Goal: Task Accomplishment & Management: Manage account settings

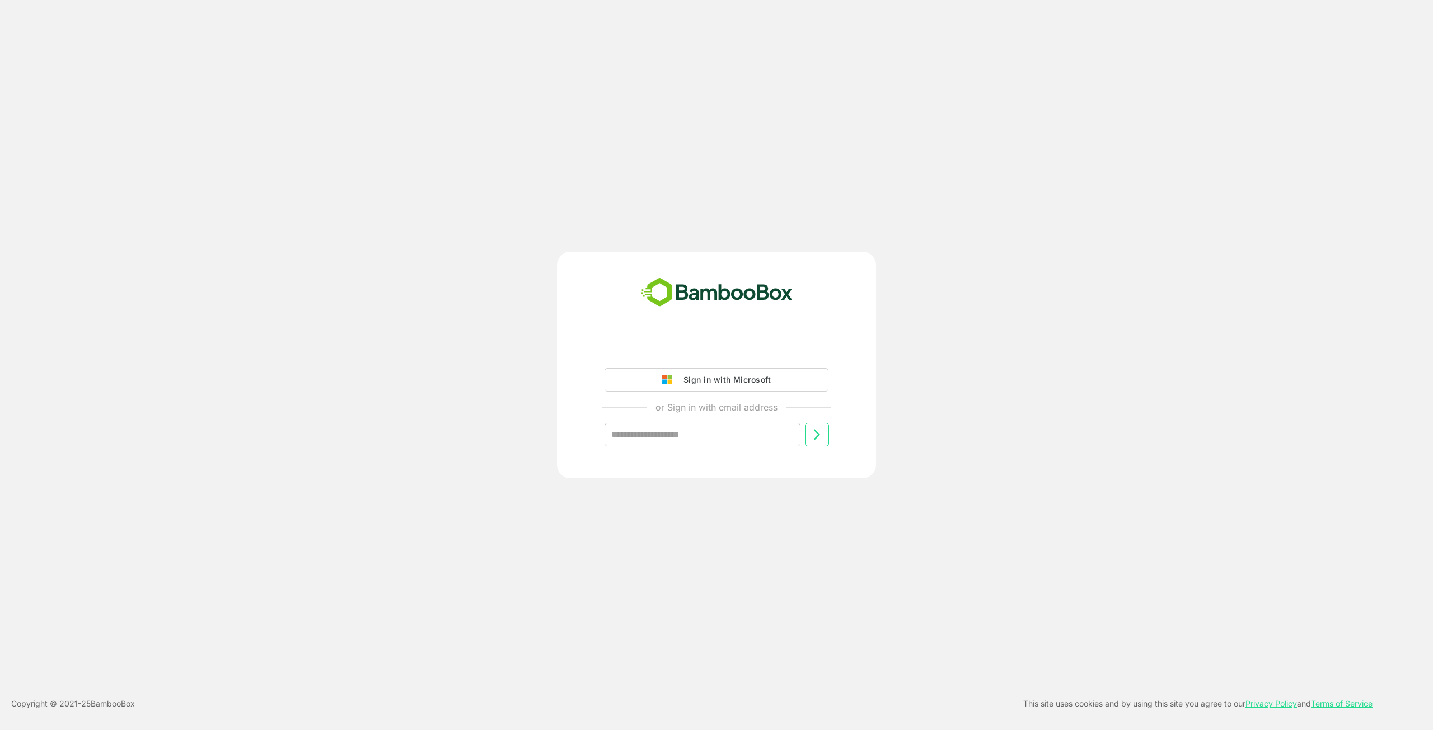
click at [739, 377] on div "Sign in with Microsoft" at bounding box center [724, 380] width 93 height 15
click at [757, 374] on div "Sign in with Microsoft" at bounding box center [724, 380] width 93 height 15
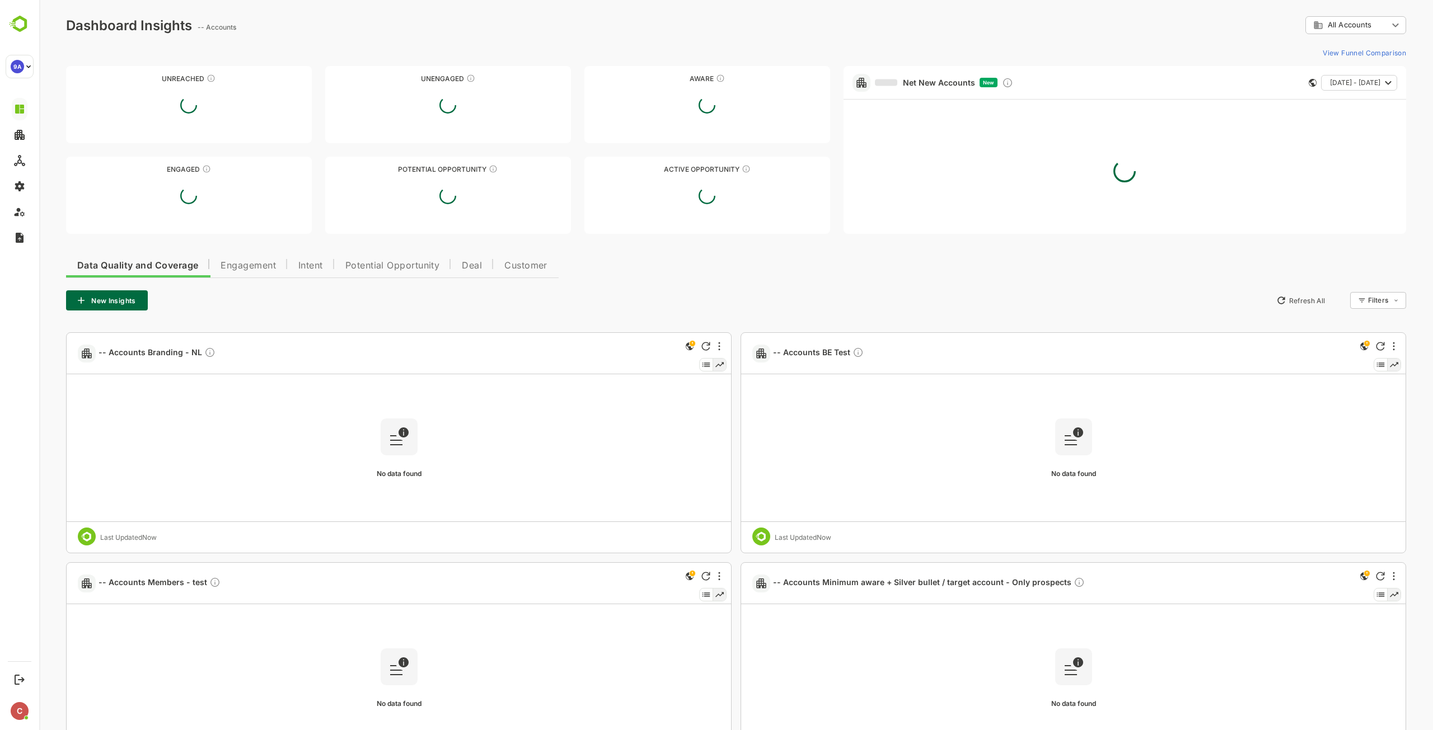
type input "**********"
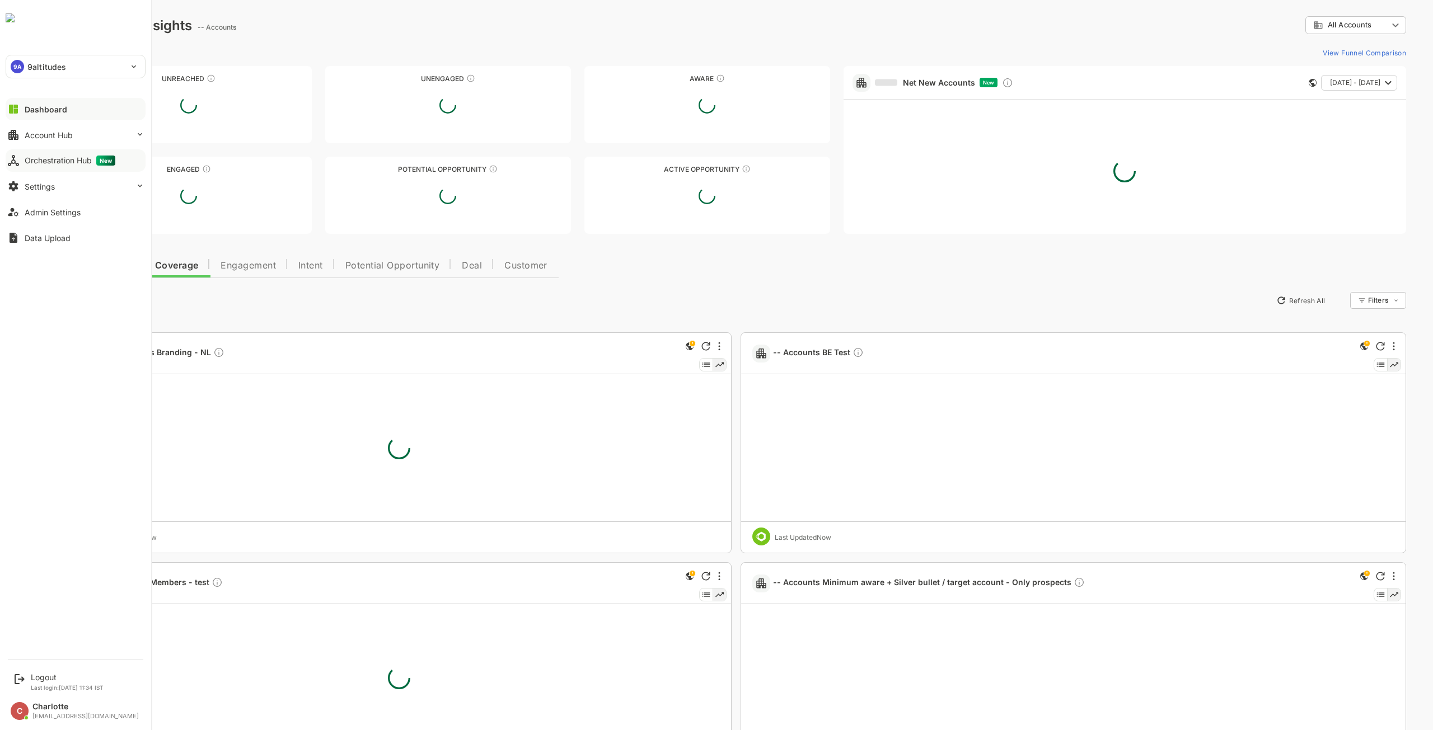
click at [44, 166] on button "Orchestration Hub New" at bounding box center [76, 160] width 140 height 22
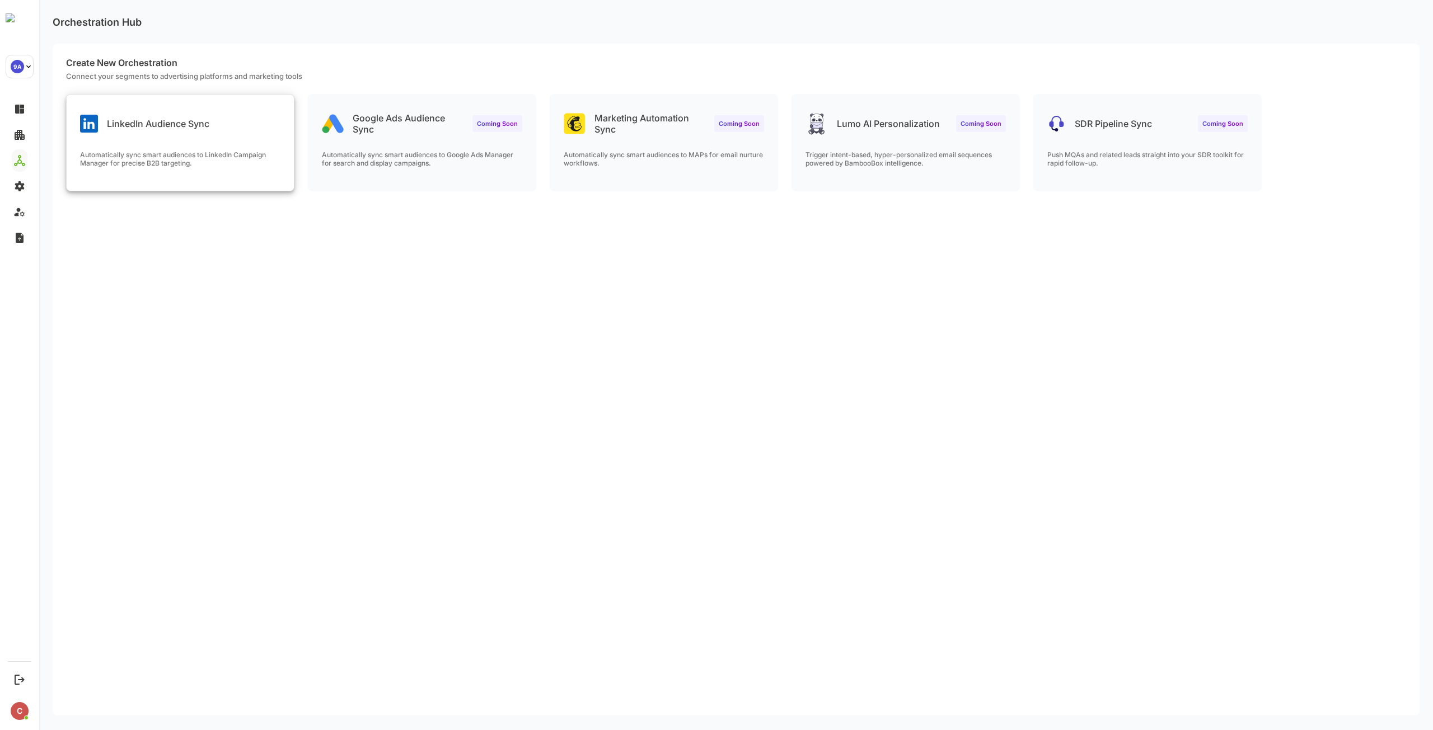
click at [213, 152] on p "Automatically sync smart audiences to LinkedIn Campaign Manager for precise B2B…" at bounding box center [180, 159] width 200 height 17
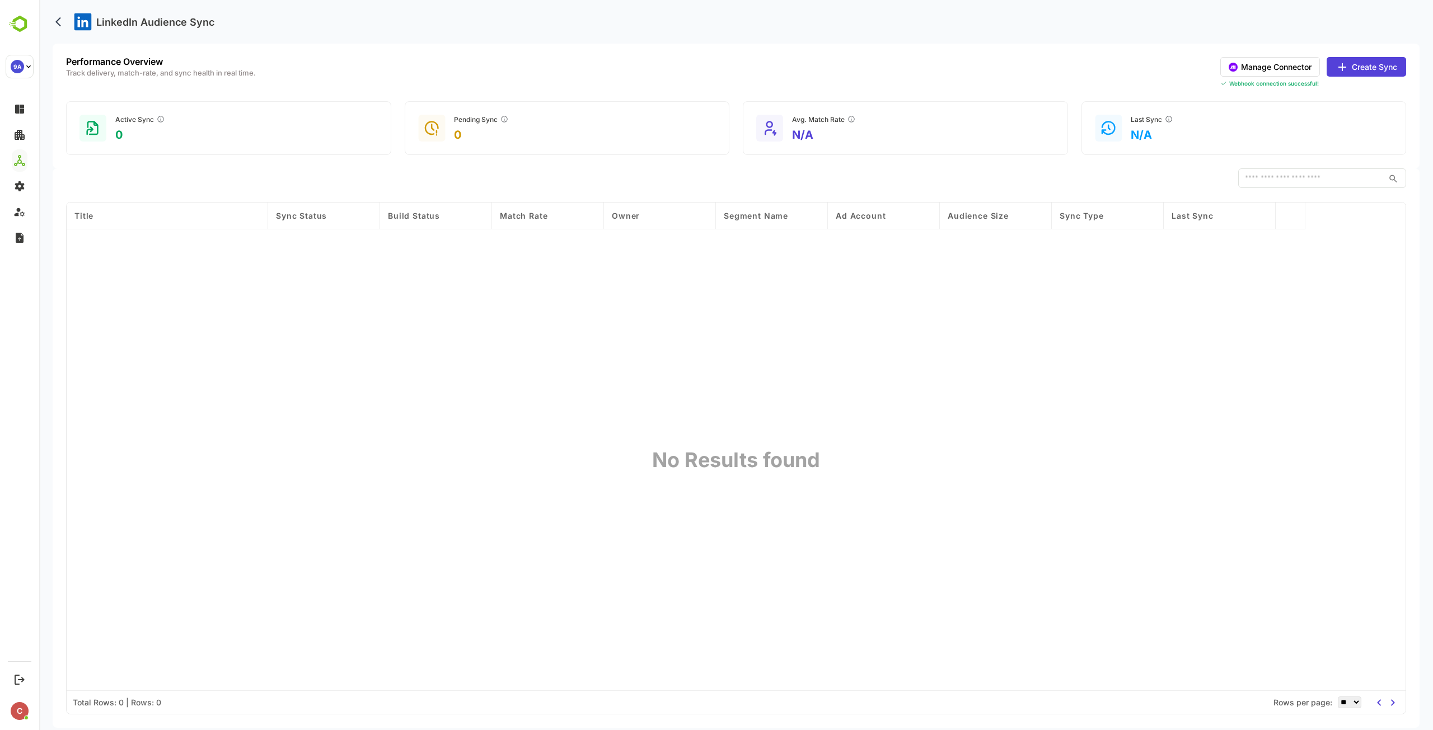
click at [1265, 68] on button "Manage Connector" at bounding box center [1270, 67] width 100 height 20
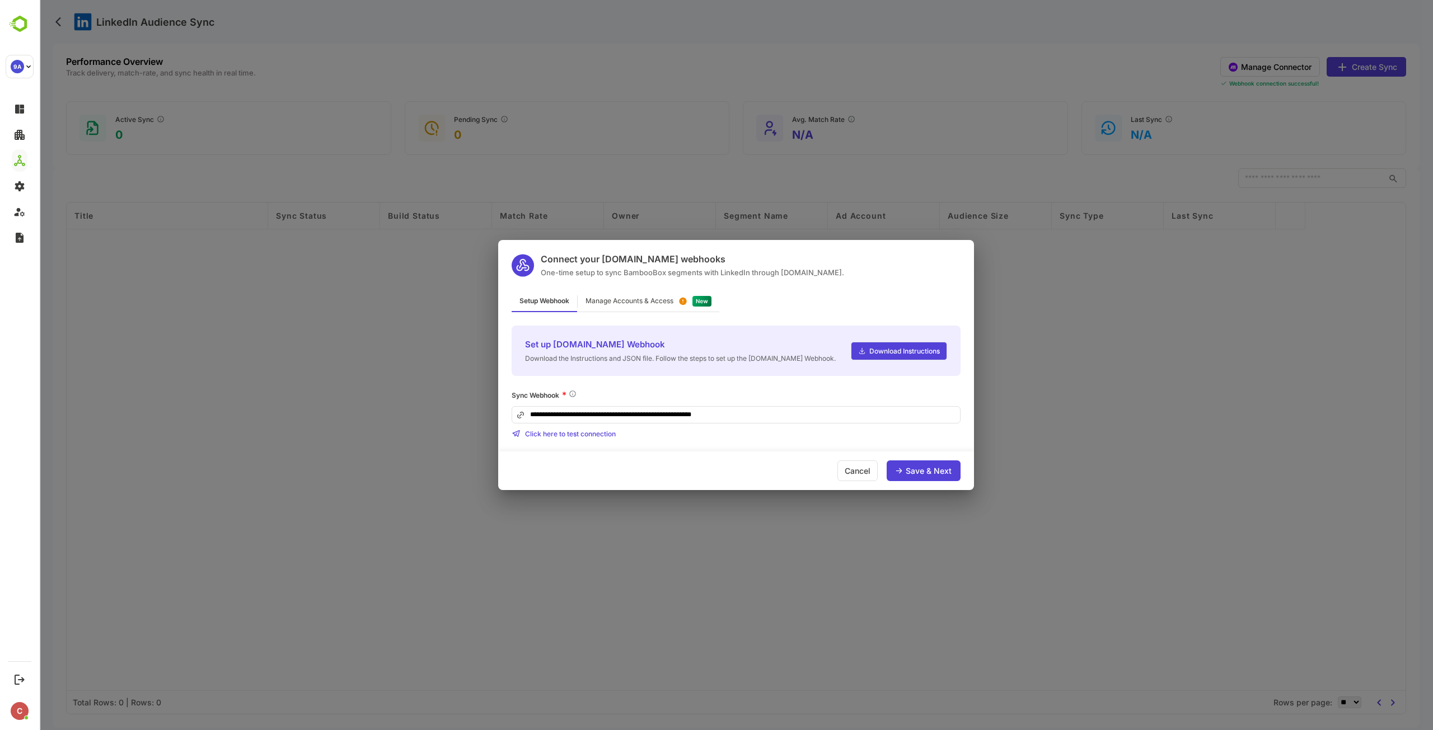
click at [635, 295] on div "Manage Accounts & Access" at bounding box center [649, 302] width 142 height 22
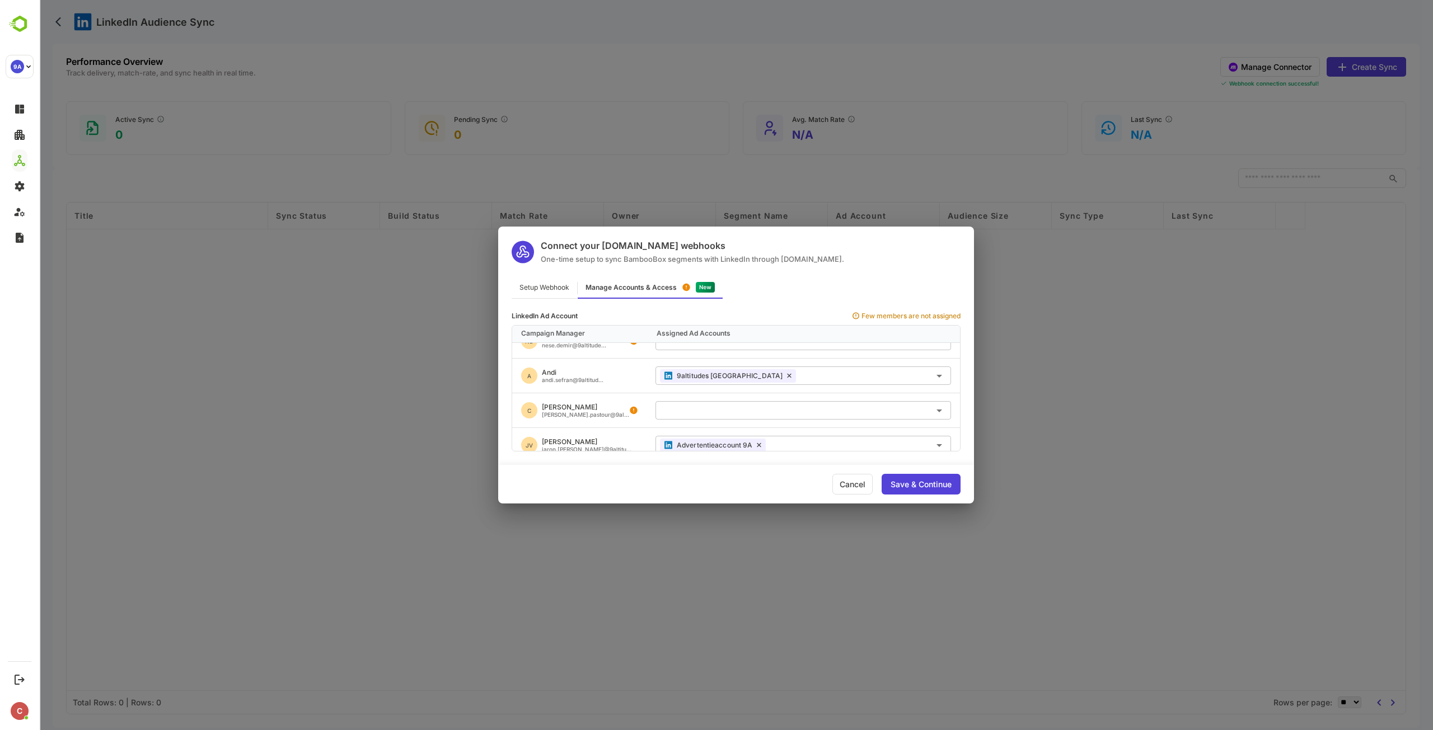
scroll to position [488, 0]
click at [821, 401] on input "text" at bounding box center [803, 402] width 287 height 18
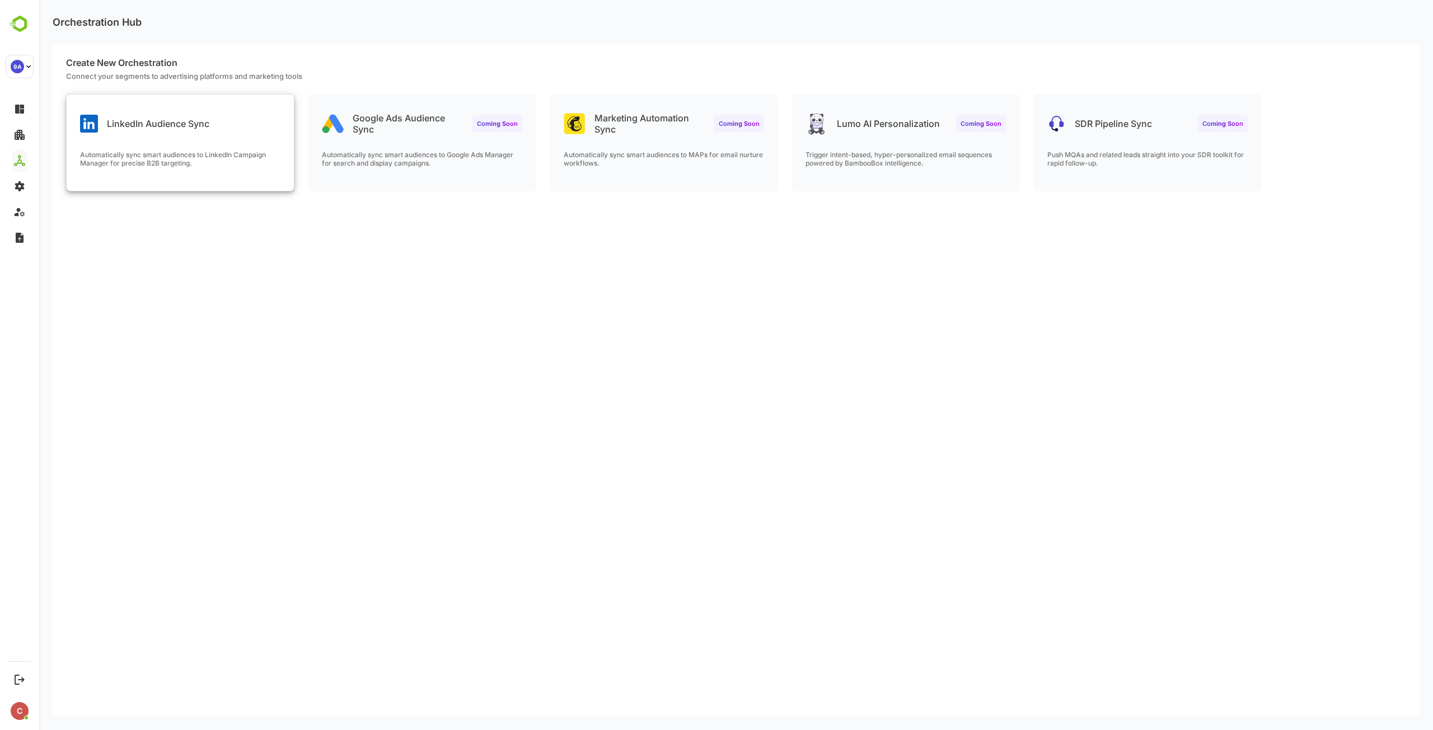
click at [158, 136] on div "LinkedIn Audience Sync Automatically sync smart audiences to LinkedIn Campaign …" at bounding box center [180, 143] width 227 height 96
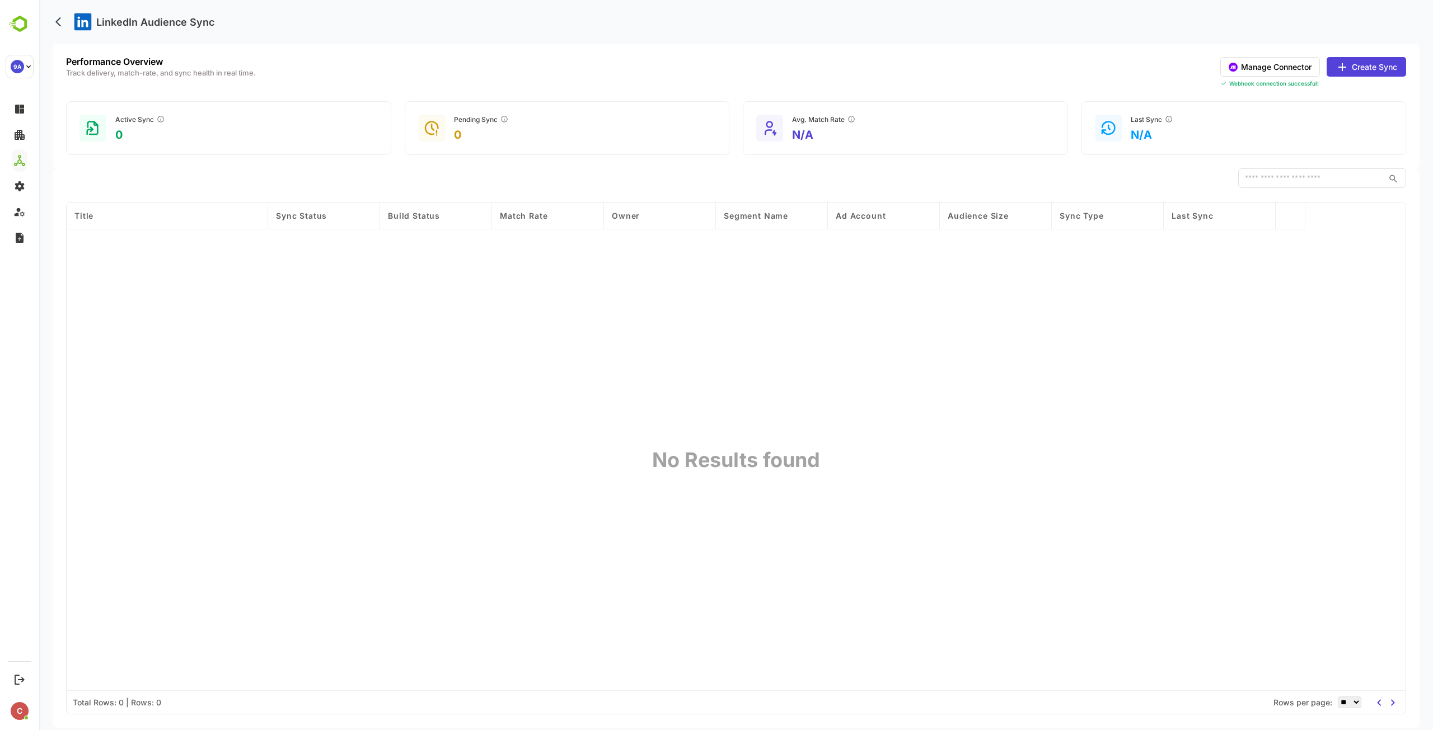
click at [1257, 67] on button "Manage Connector" at bounding box center [1270, 67] width 100 height 20
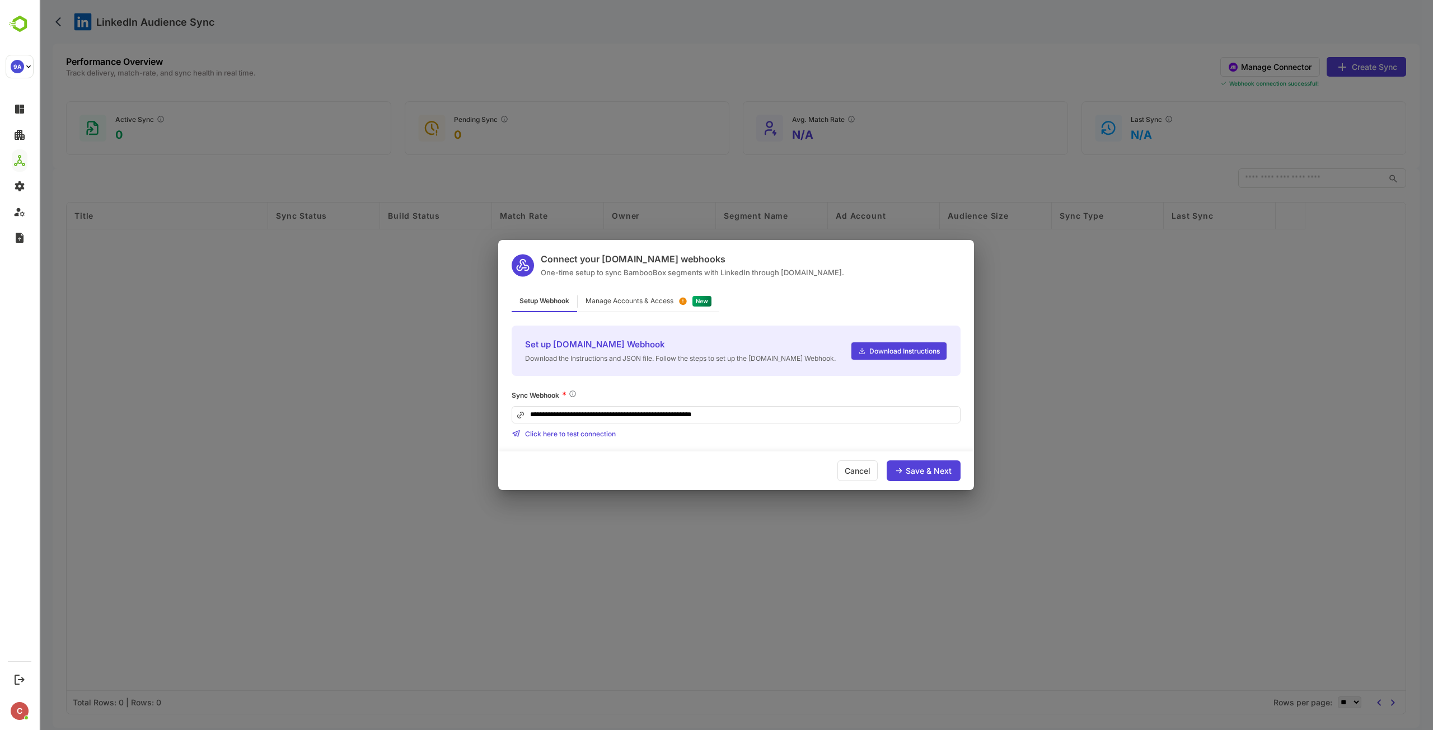
click at [681, 287] on div "**********" at bounding box center [736, 365] width 476 height 250
click at [673, 301] on div "Manage Accounts & Access" at bounding box center [630, 301] width 88 height 7
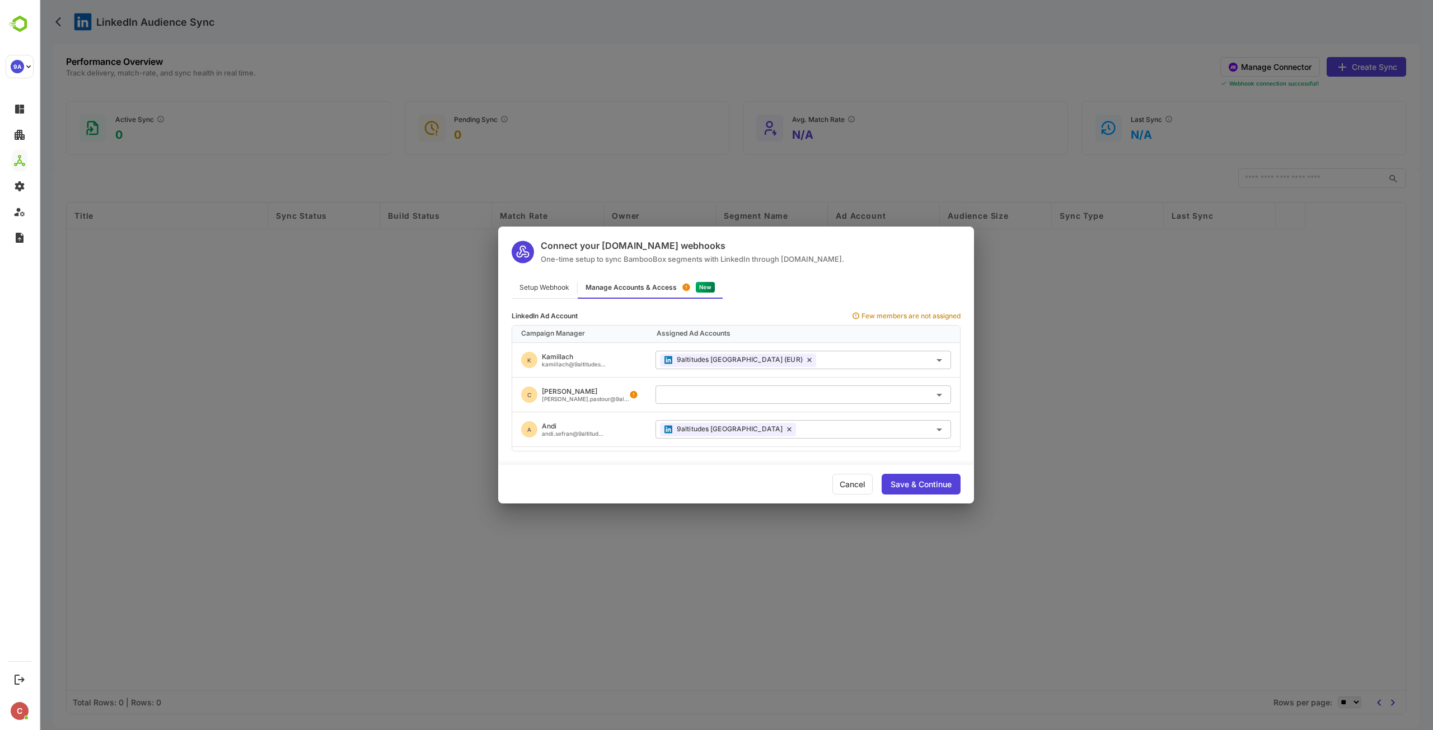
click at [572, 292] on div "Setup Webhook" at bounding box center [544, 288] width 65 height 22
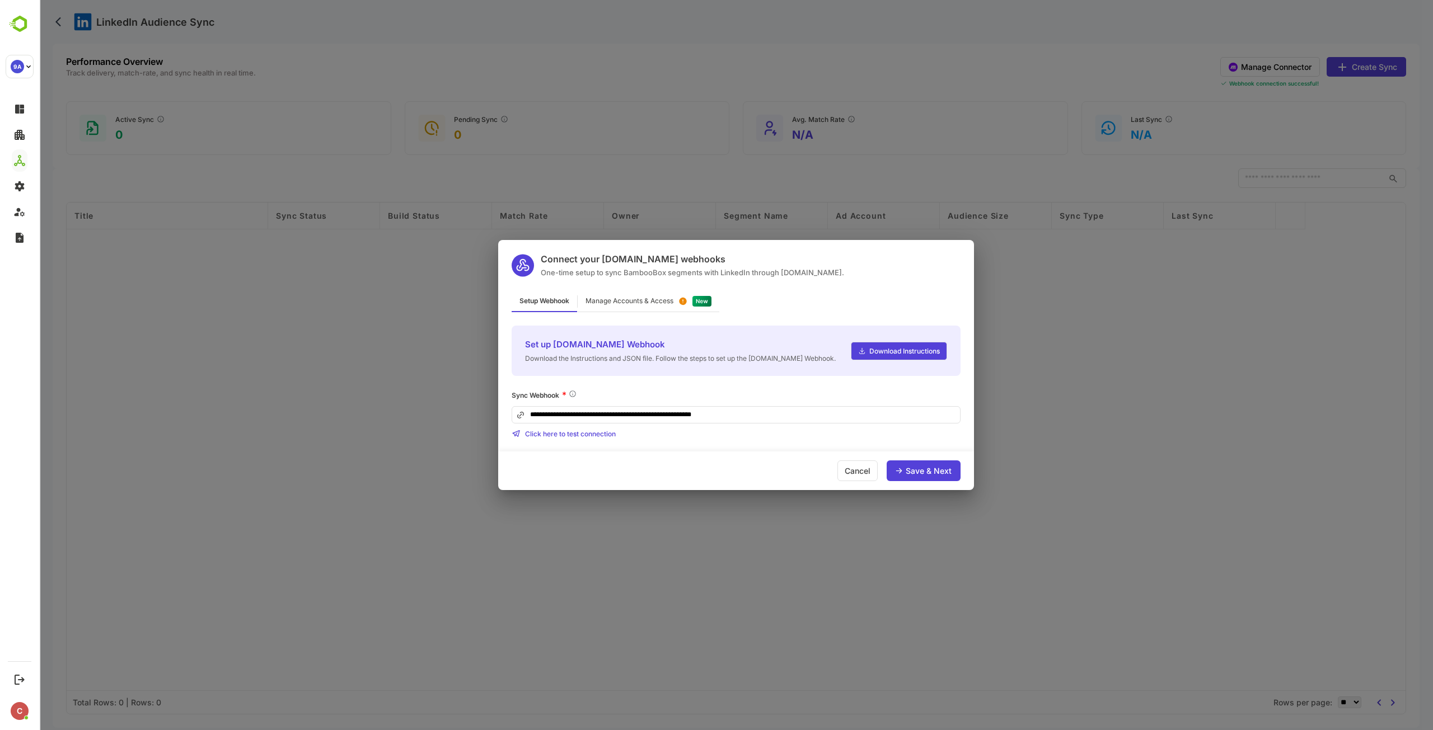
click at [588, 436] on span "Click here to test connection" at bounding box center [570, 434] width 91 height 8
click at [661, 294] on div "Manage Accounts & Access" at bounding box center [649, 302] width 142 height 22
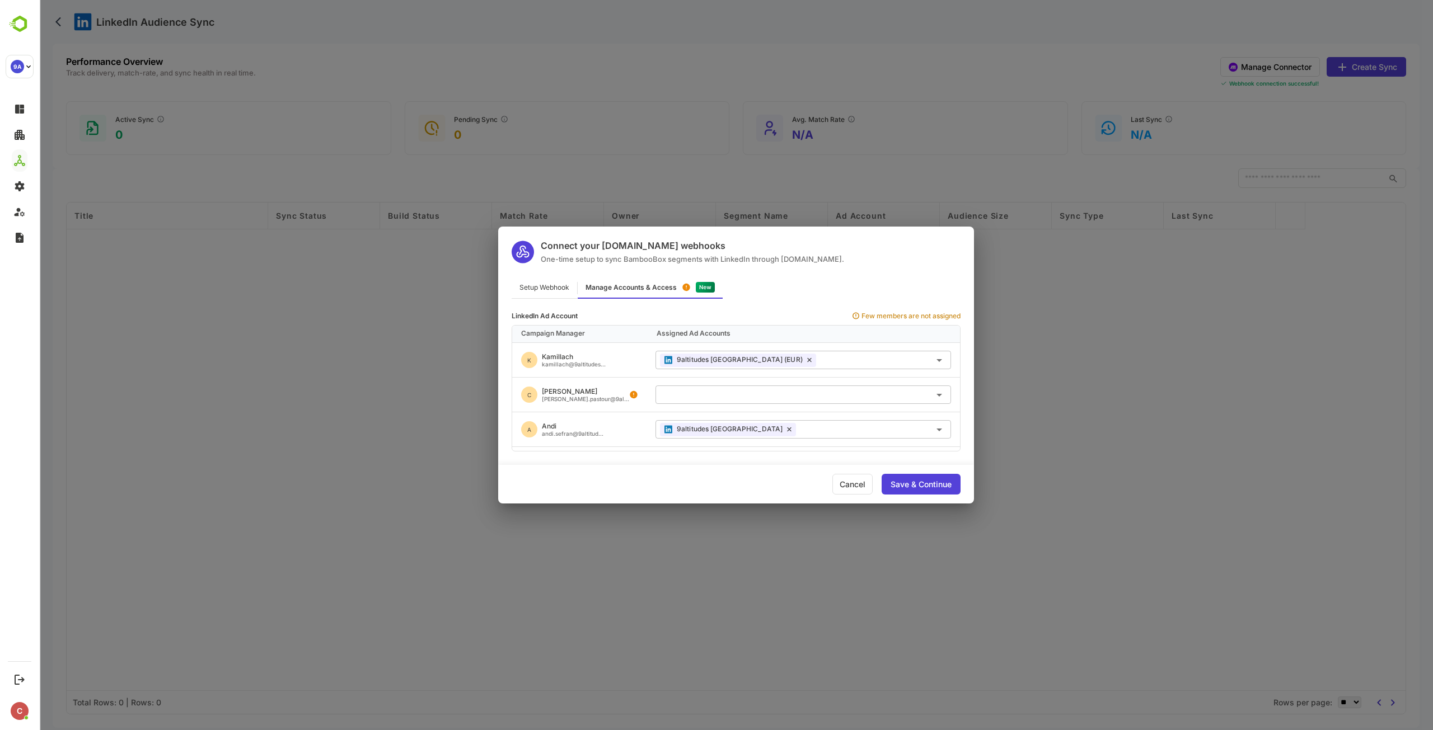
click at [713, 398] on input "text" at bounding box center [803, 395] width 287 height 18
click at [550, 289] on div "Setup Webhook" at bounding box center [544, 288] width 65 height 22
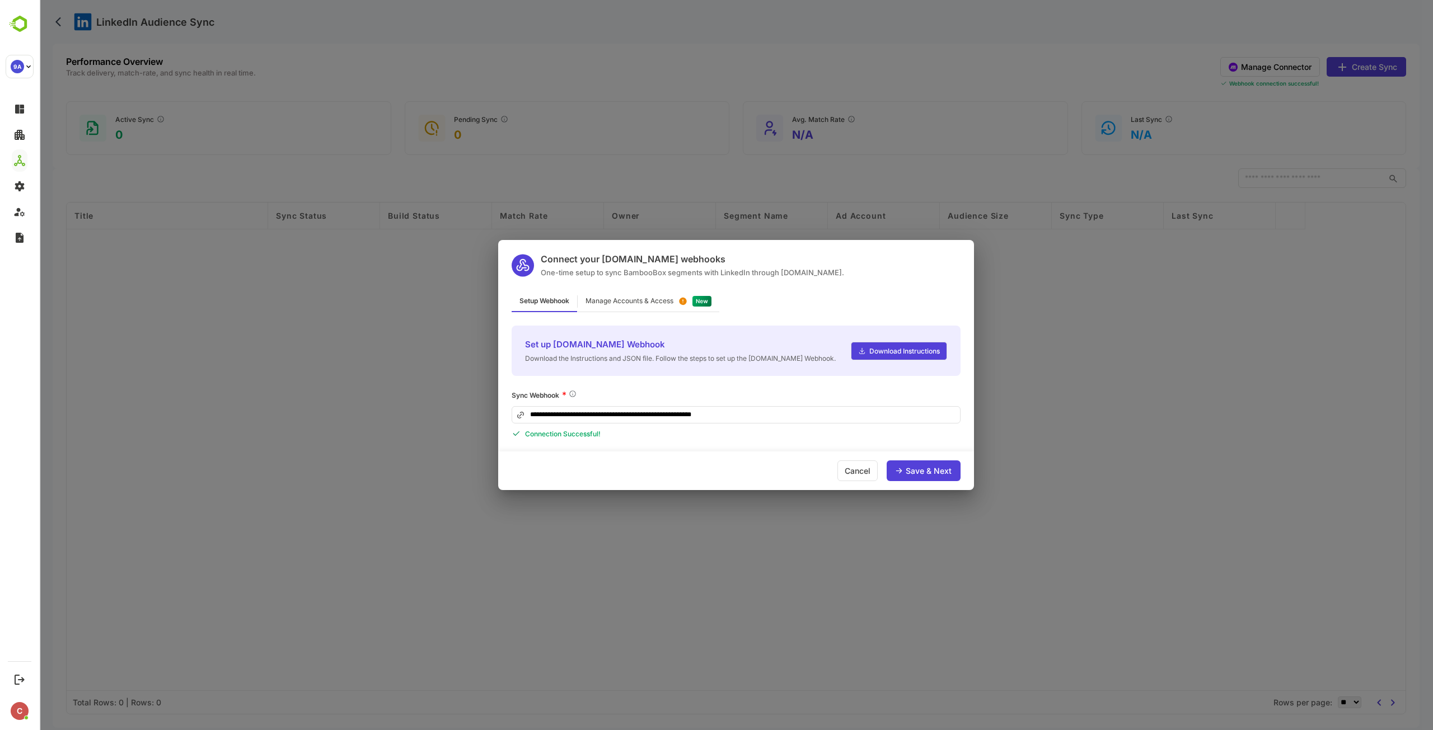
click at [855, 472] on div "Cancel" at bounding box center [857, 471] width 40 height 21
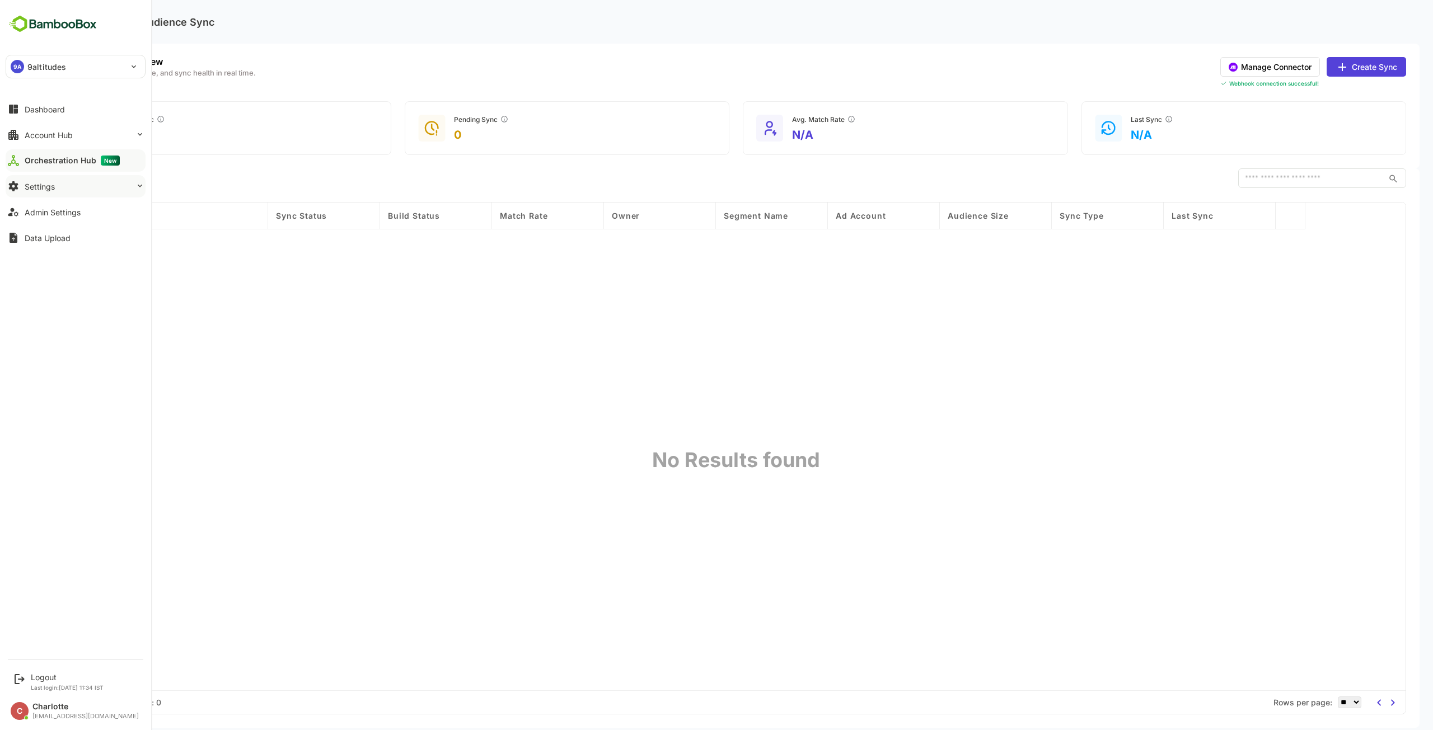
click at [130, 189] on button "Settings" at bounding box center [76, 186] width 140 height 22
click at [86, 274] on div "Profile Configuration" at bounding box center [59, 275] width 68 height 10
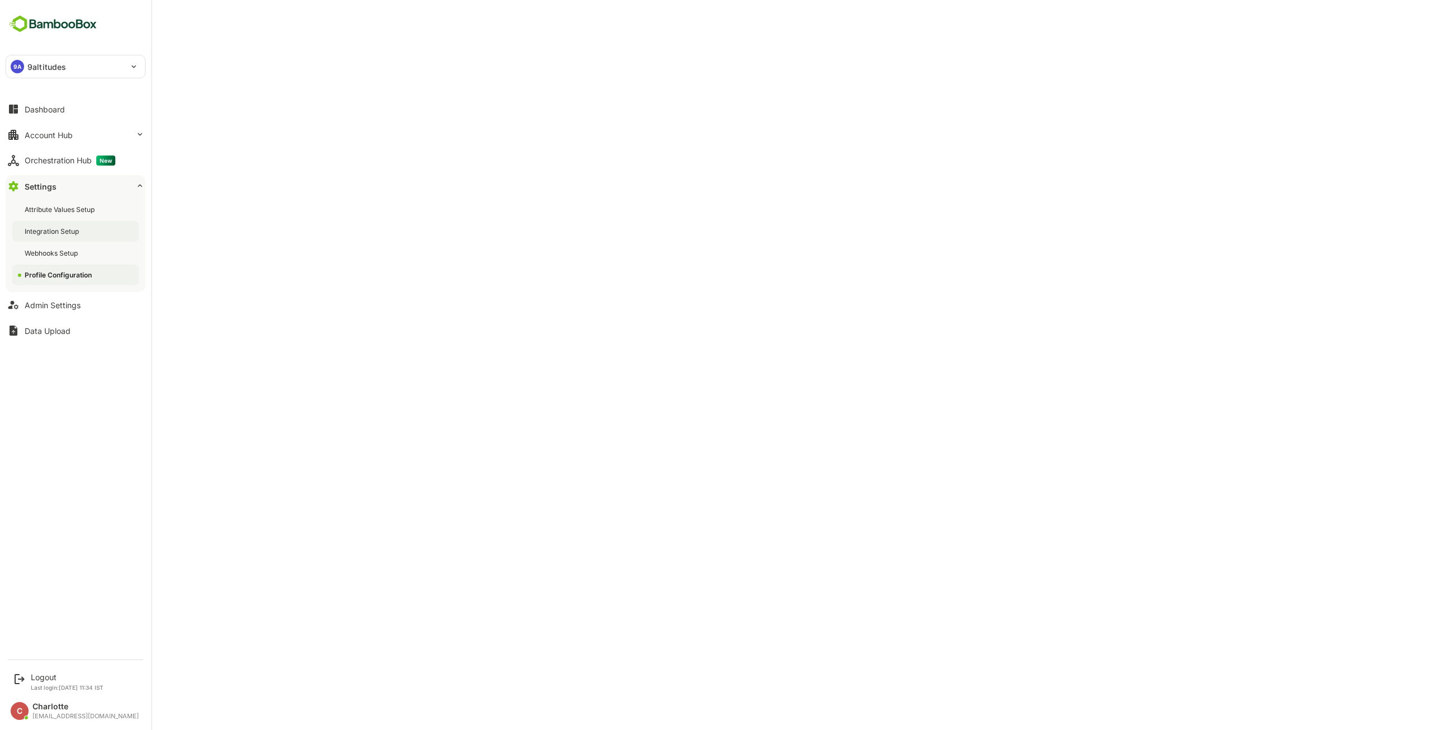
click at [66, 228] on div "Integration Setup" at bounding box center [53, 232] width 57 height 10
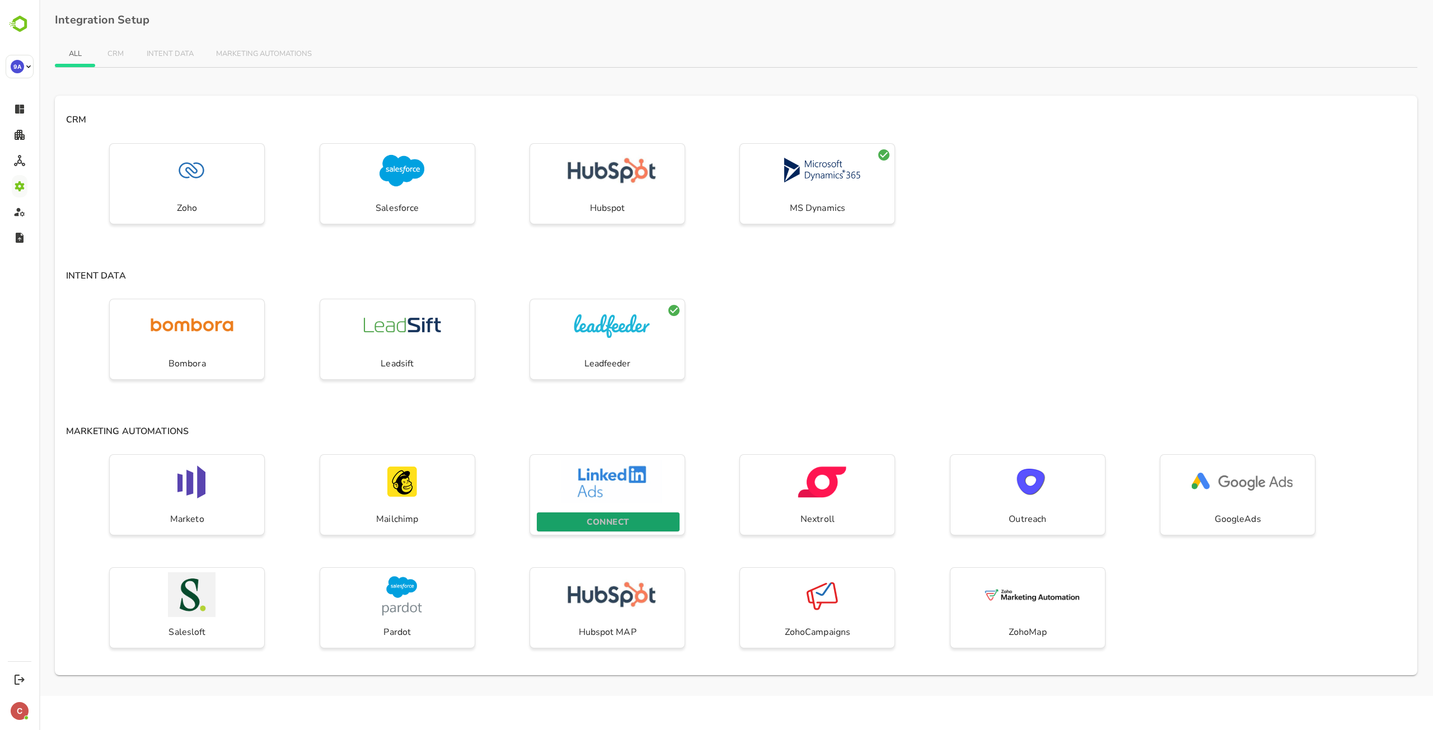
click at [608, 517] on p "CONNECT" at bounding box center [608, 522] width 42 height 15
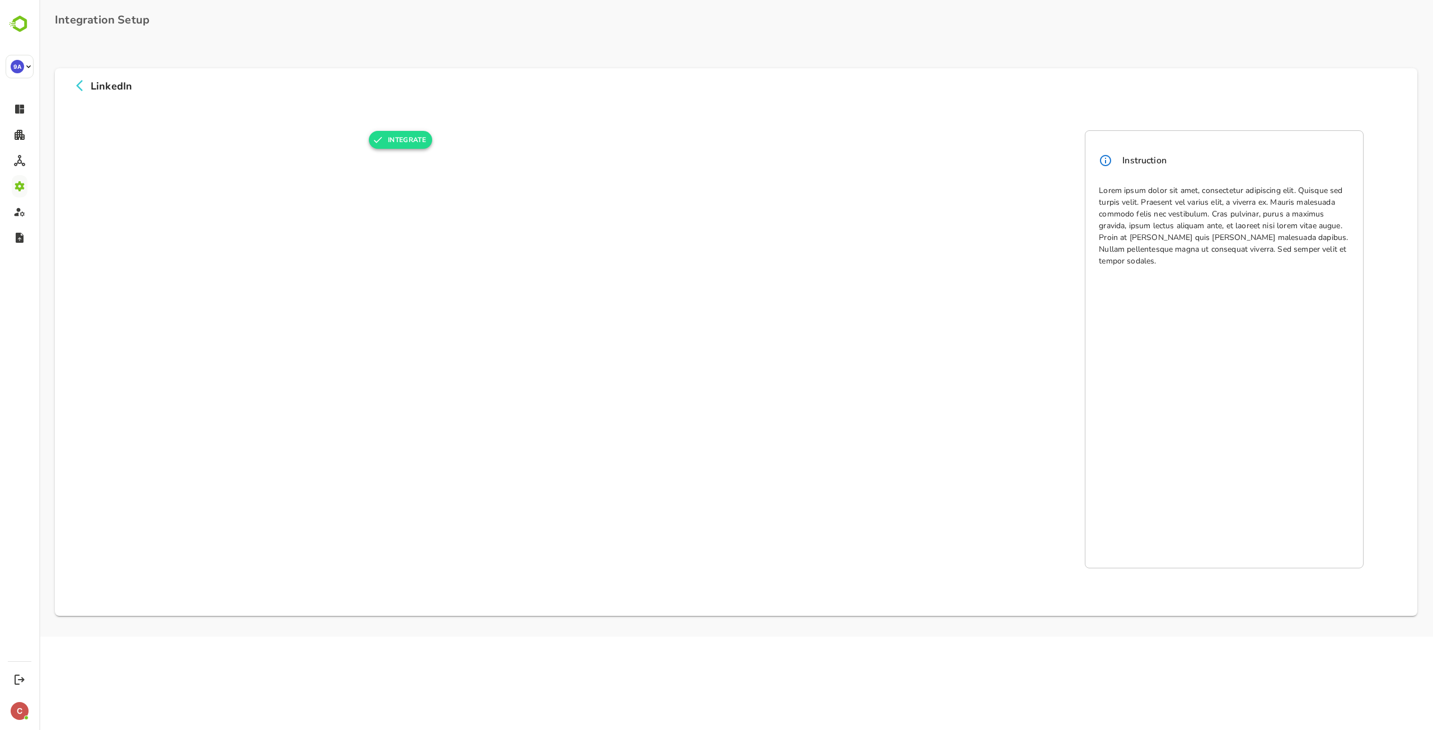
click at [414, 142] on button "INTEGRATE" at bounding box center [400, 140] width 63 height 18
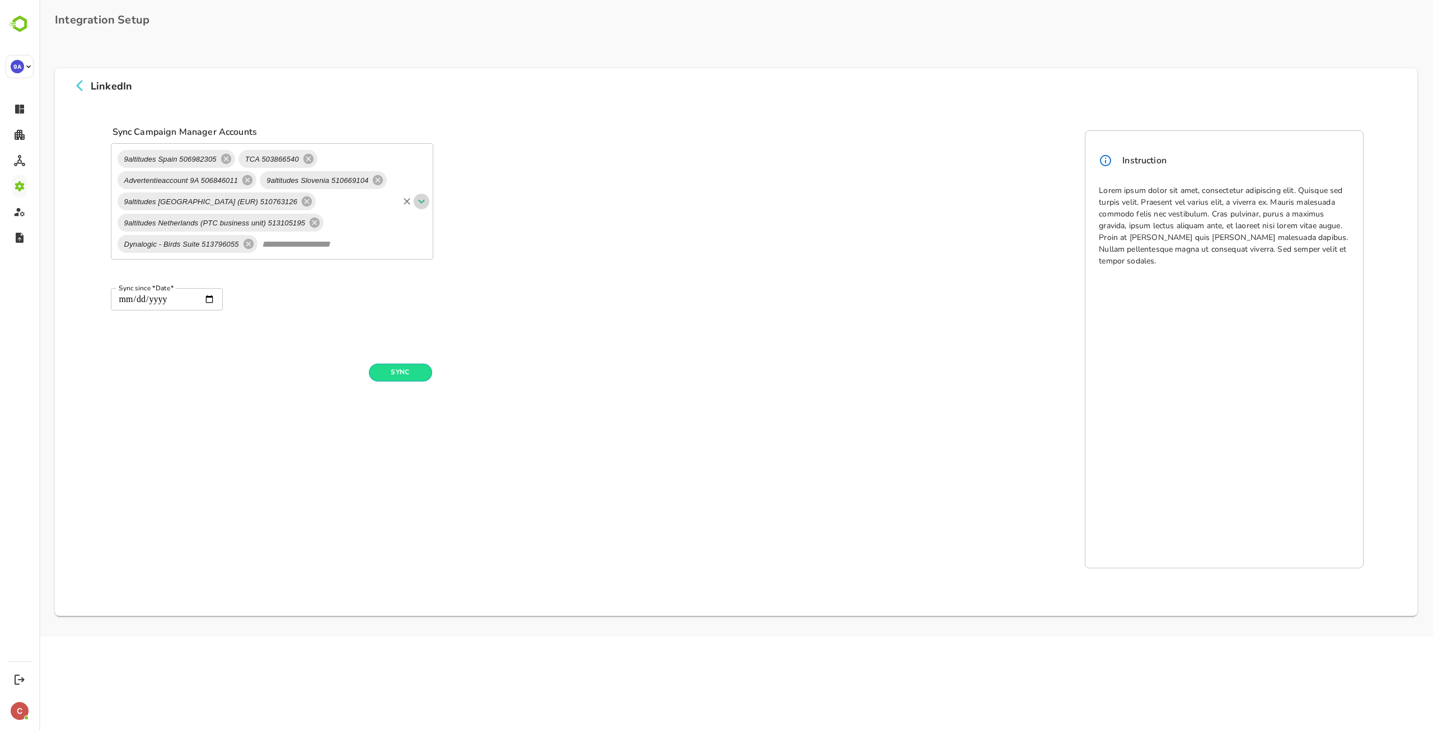
click at [418, 200] on icon "Open" at bounding box center [421, 201] width 13 height 13
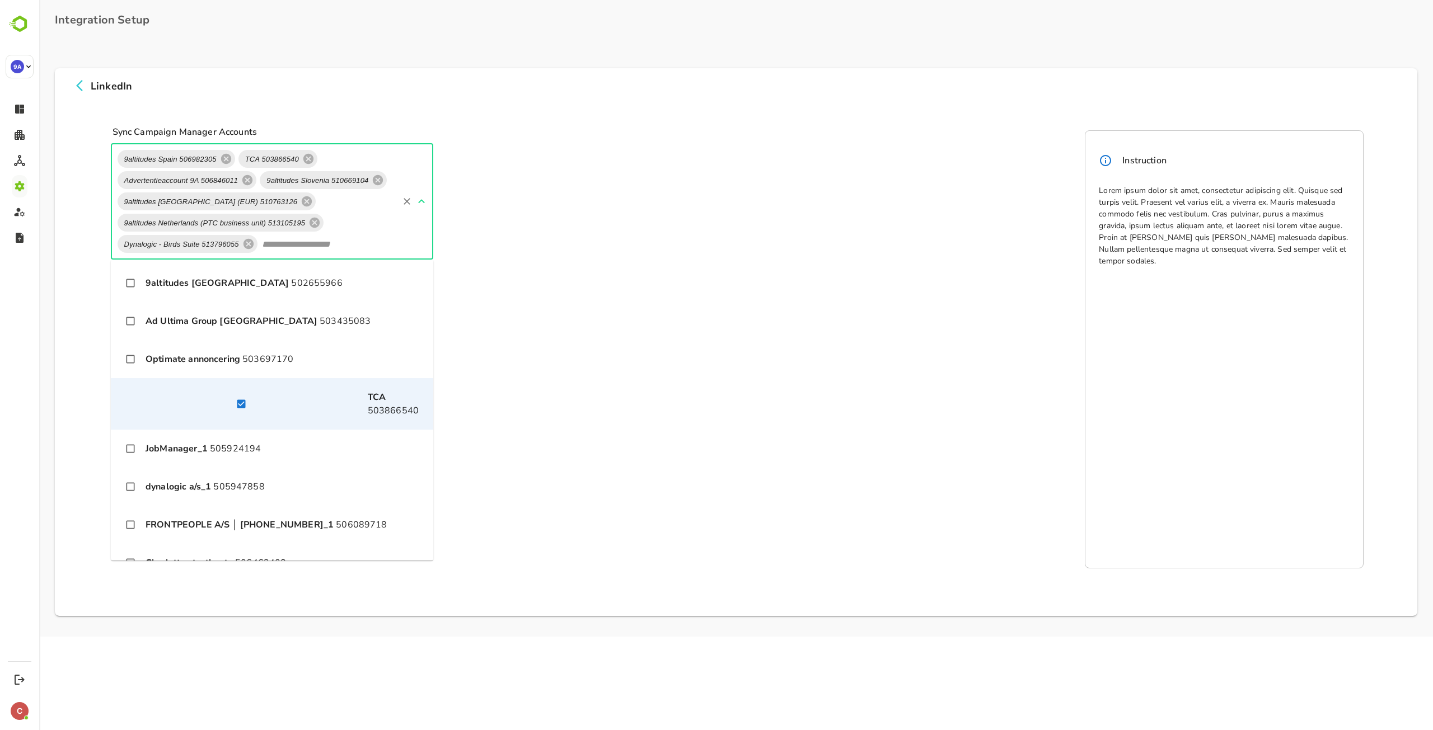
click at [278, 289] on p "9altitudes Denmark 502655966" at bounding box center [244, 283] width 197 height 13
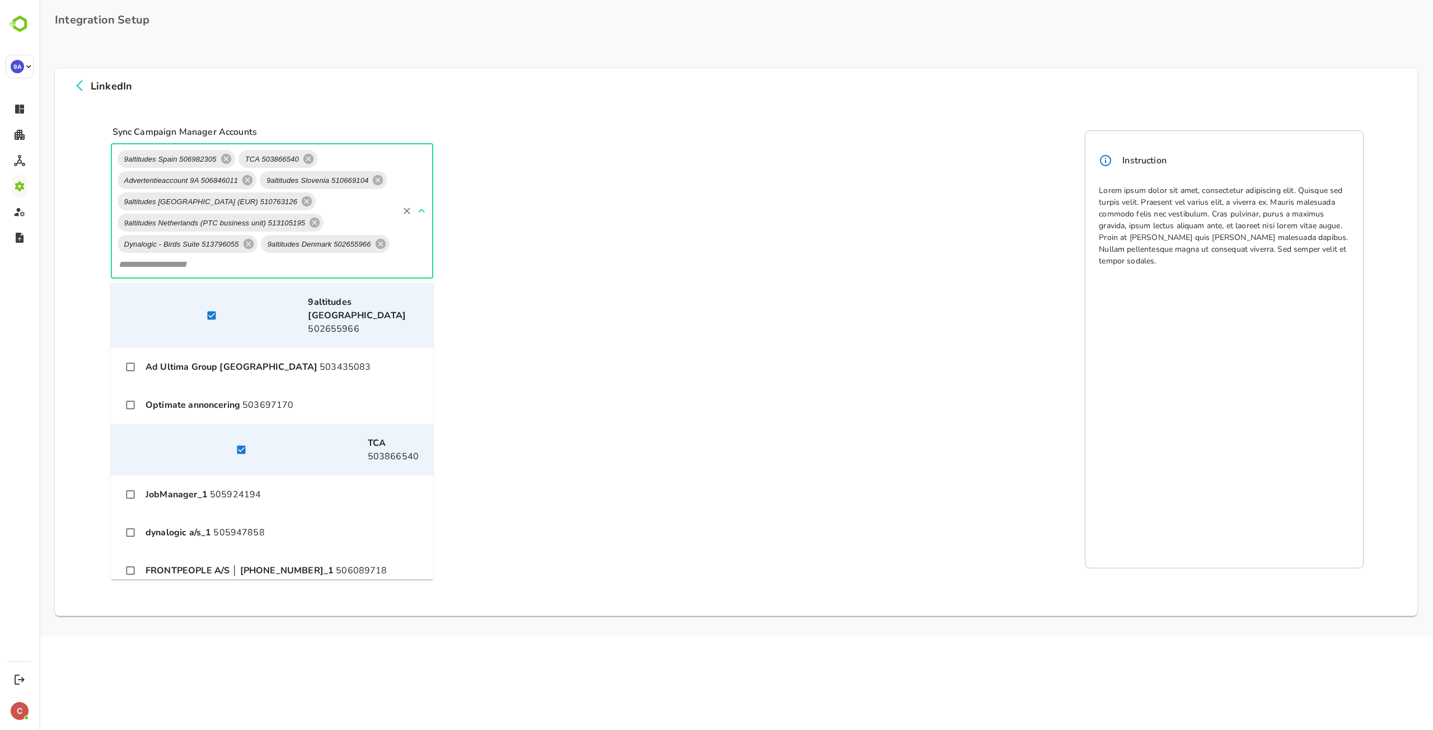
click at [272, 360] on p "Ad Ultima Group France 503435083" at bounding box center [258, 366] width 225 height 13
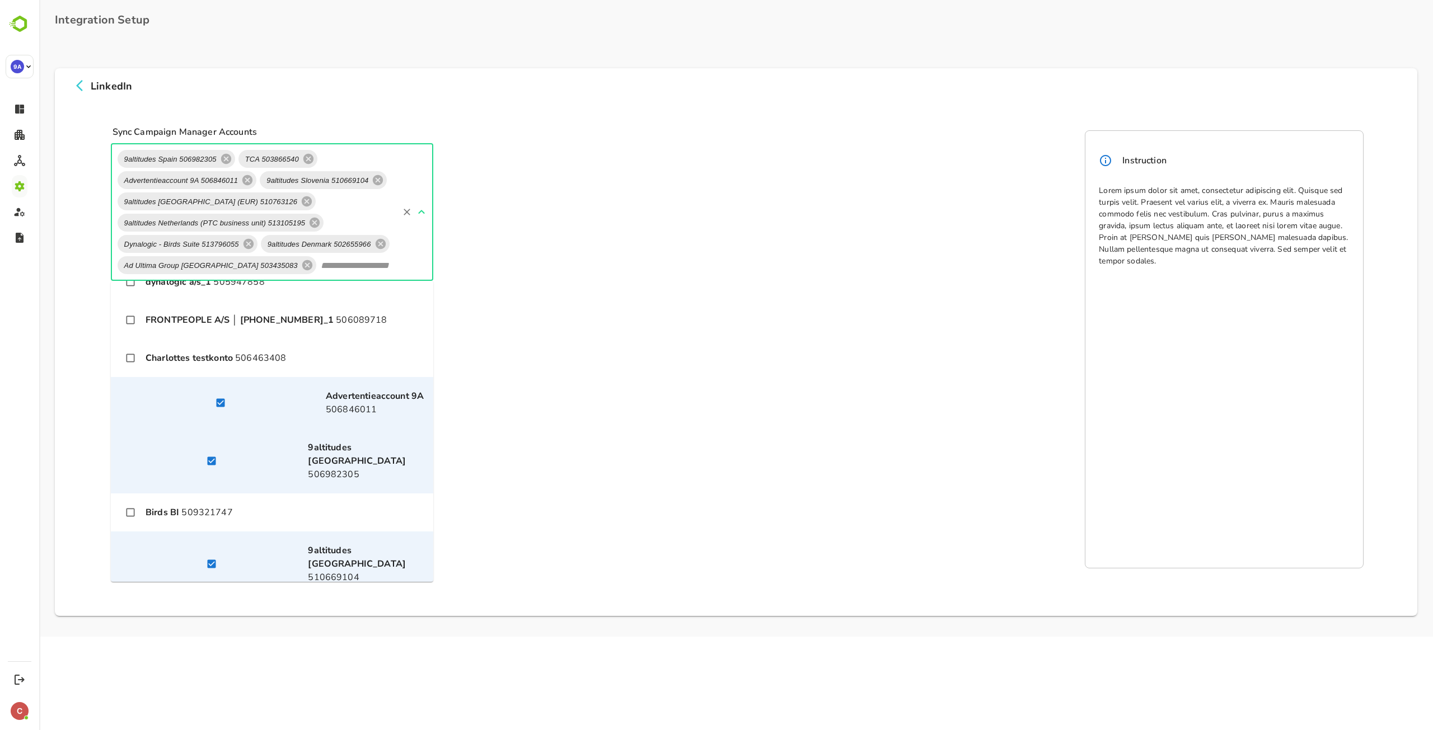
scroll to position [336, 0]
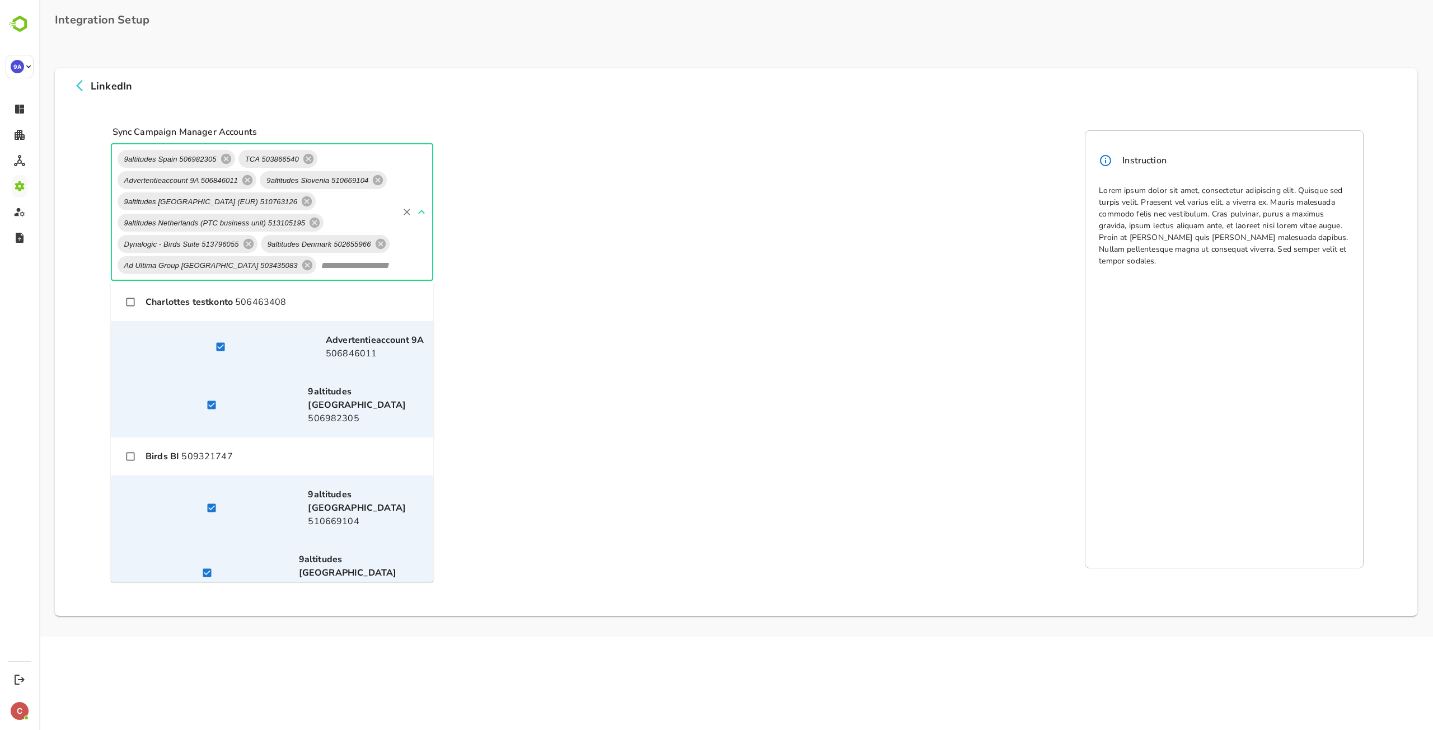
click at [251, 438] on li "Birds BI 509321747" at bounding box center [272, 457] width 322 height 38
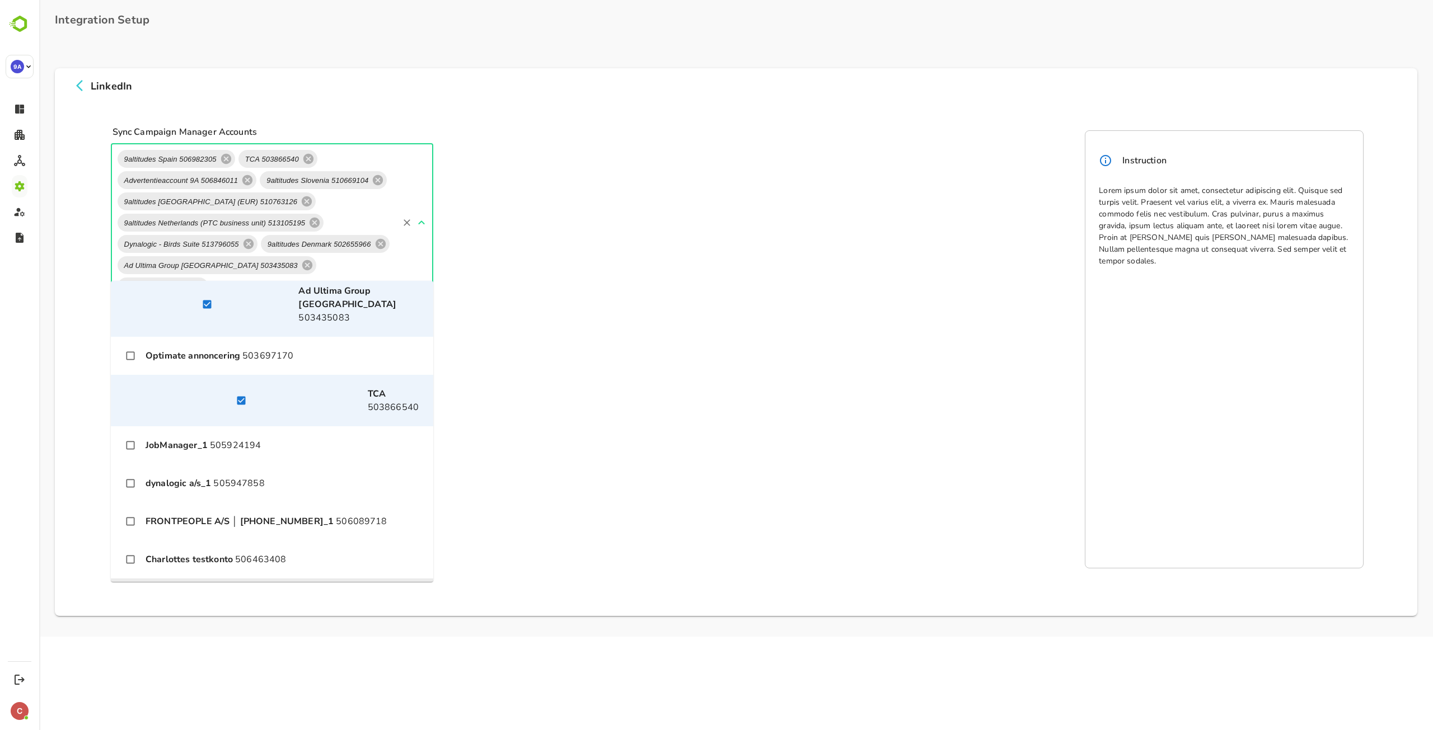
scroll to position [77, 0]
click at [264, 466] on li "dynalogic a/s_1 505947858" at bounding box center [272, 485] width 322 height 38
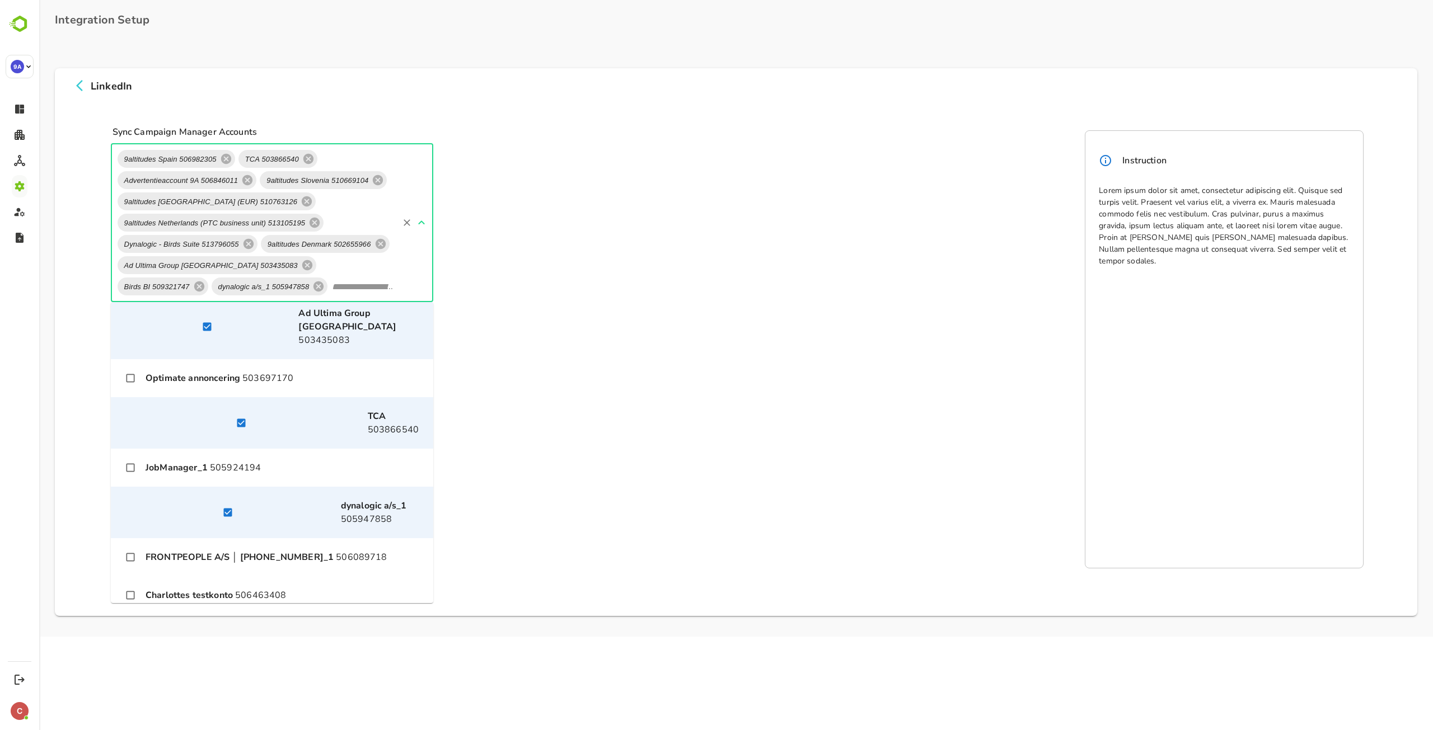
click at [268, 449] on li "JobManager_1 505924194" at bounding box center [272, 468] width 322 height 38
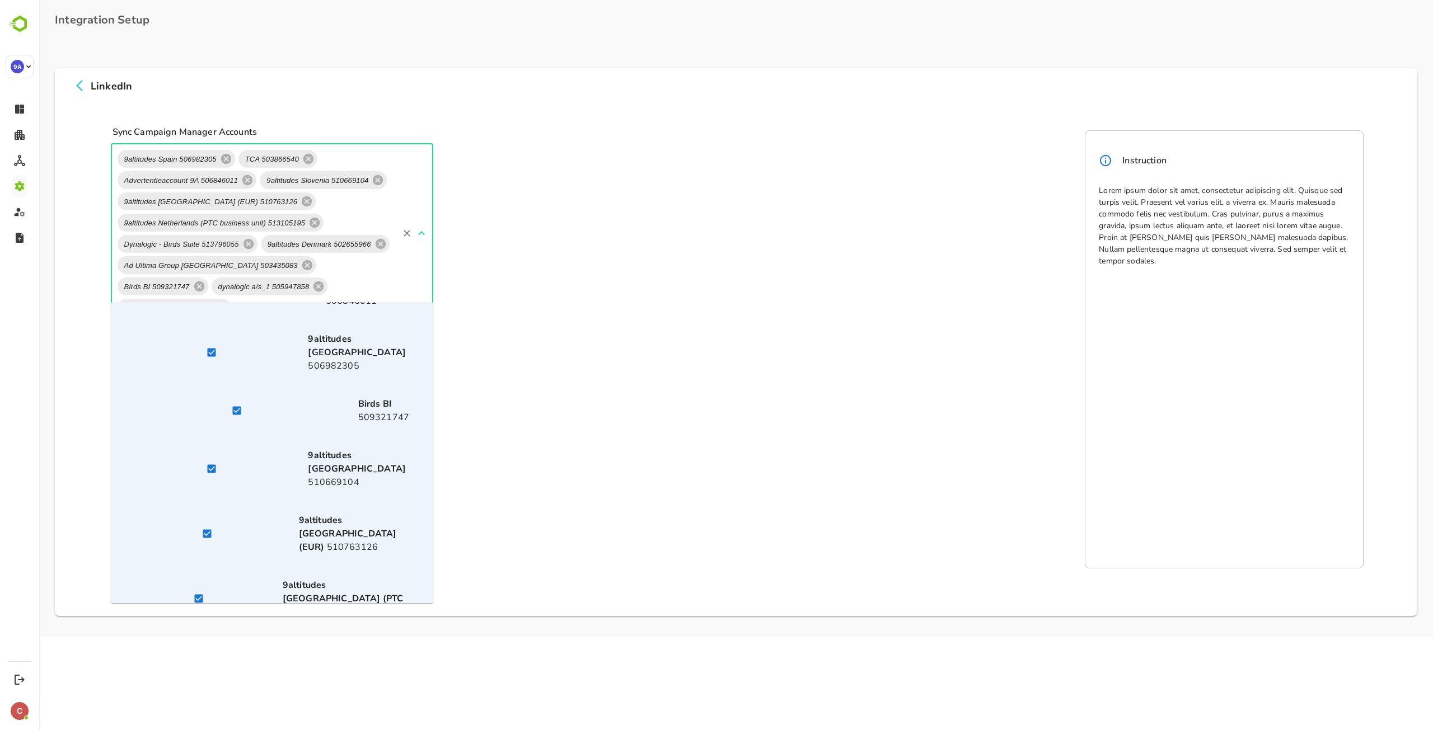
scroll to position [440, 0]
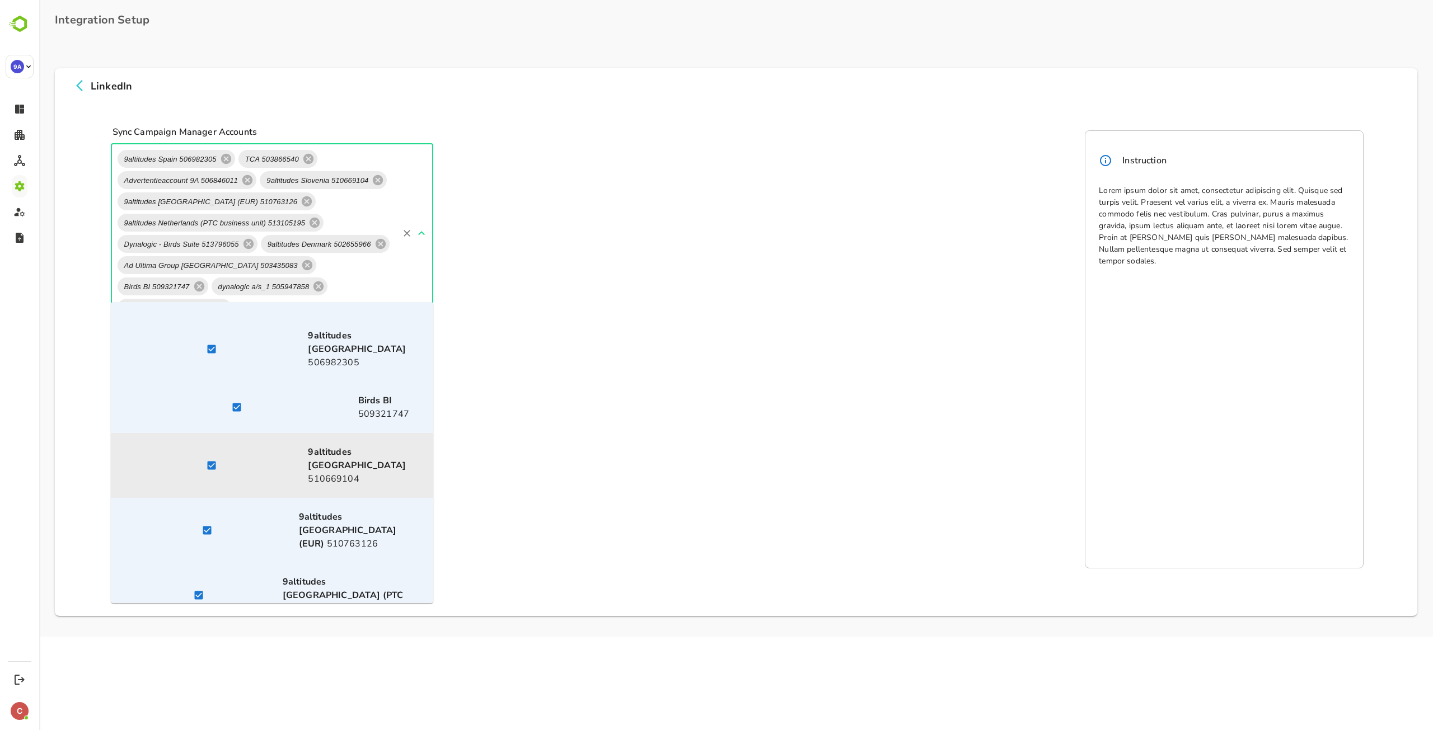
click at [546, 367] on form "Sync since *Date* Sync since *Date*" at bounding box center [764, 388] width 1306 height 80
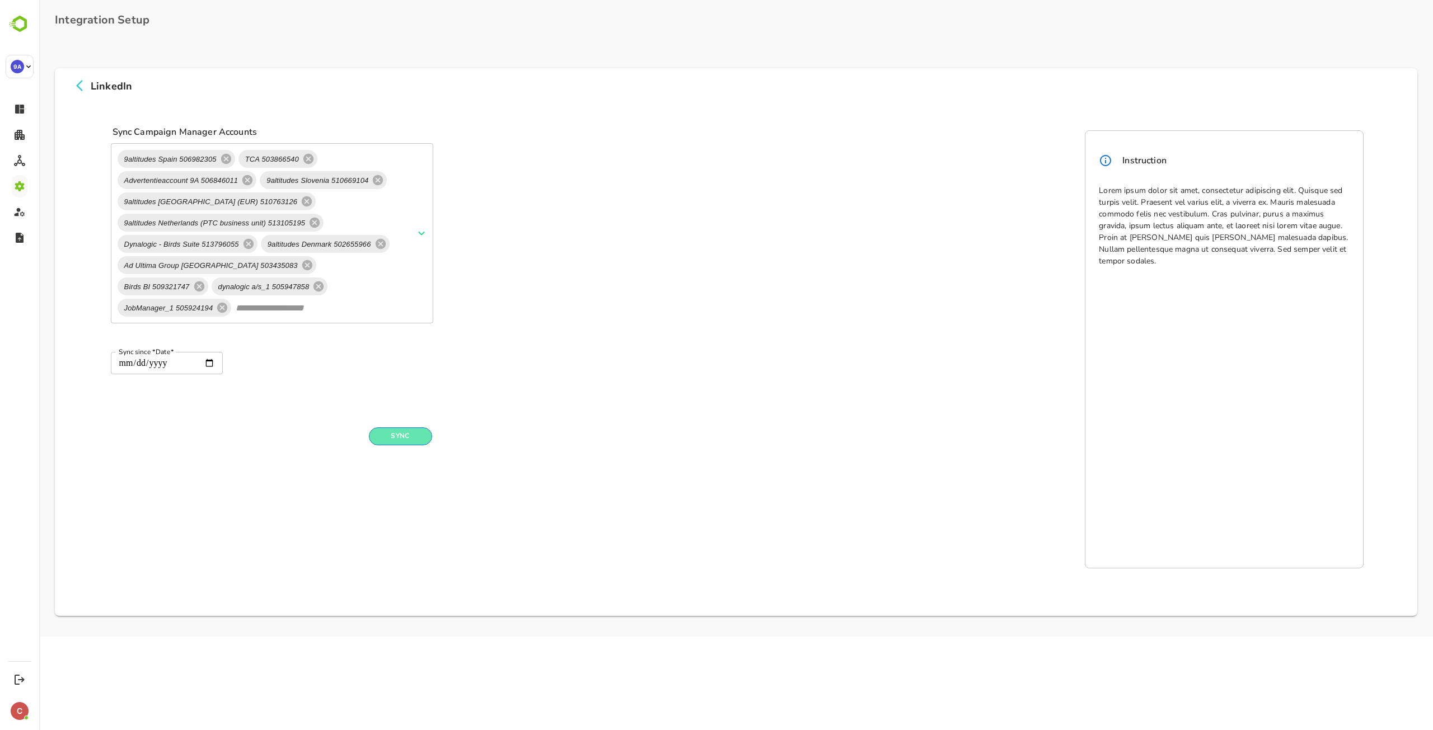
click at [395, 428] on button "Sync" at bounding box center [400, 437] width 63 height 18
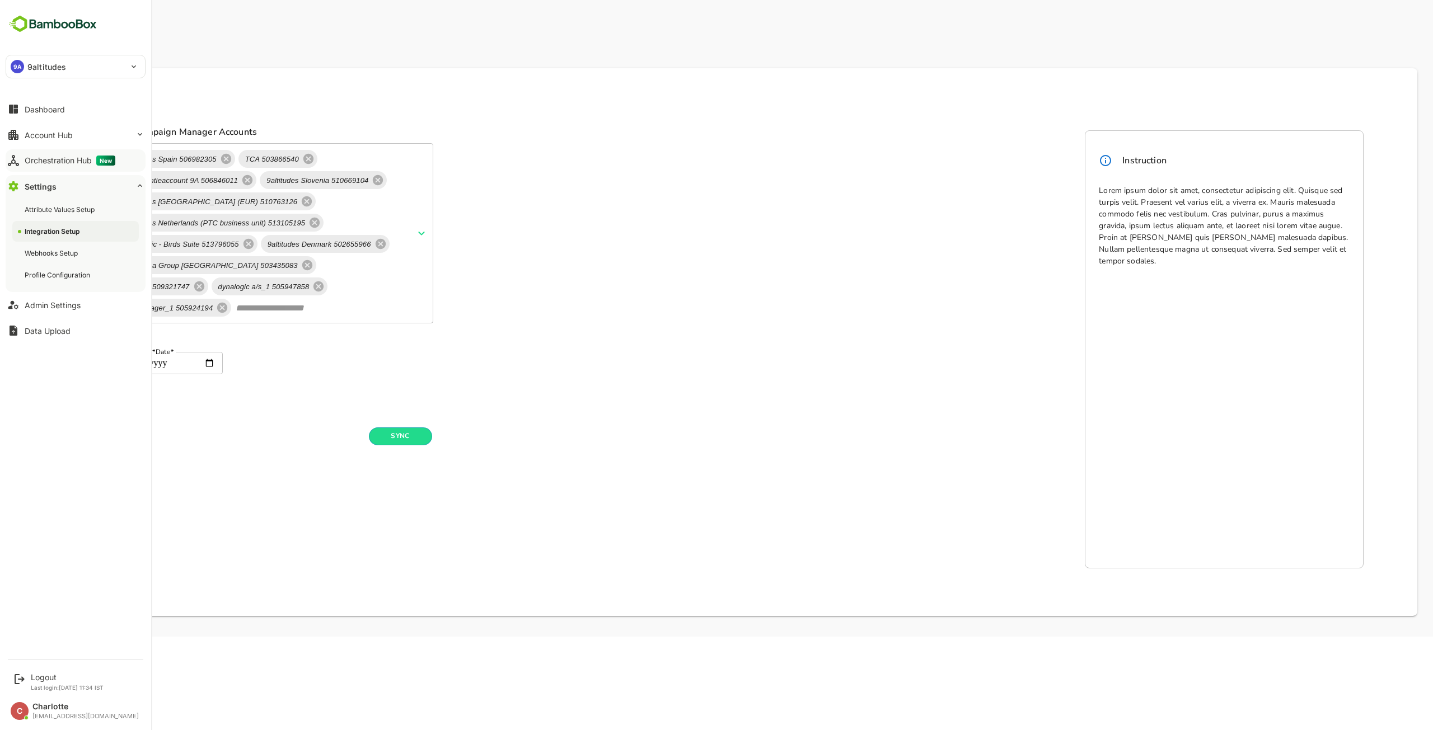
click at [35, 163] on div "Orchestration Hub New" at bounding box center [70, 161] width 91 height 10
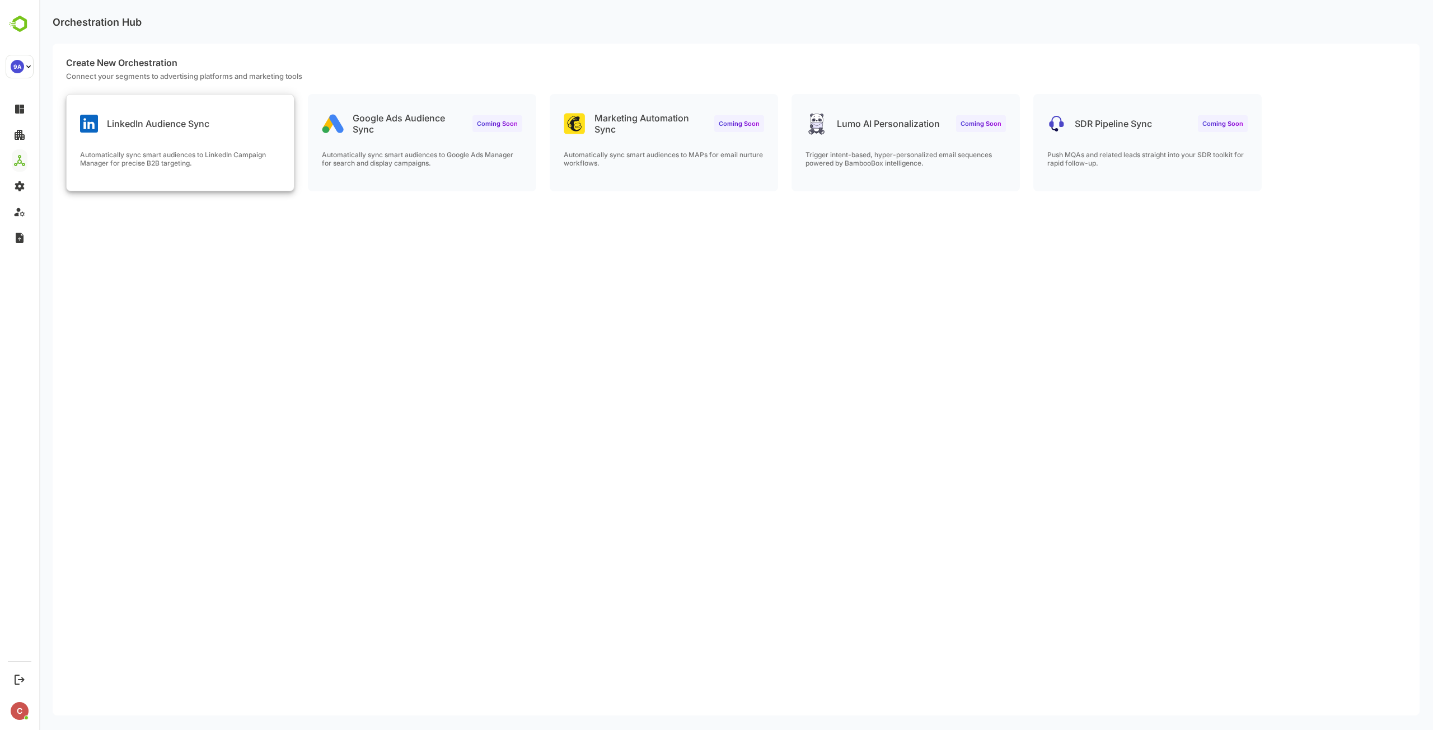
click at [181, 144] on div "LinkedIn Audience Sync Automatically sync smart audiences to LinkedIn Campaign …" at bounding box center [180, 143] width 227 height 96
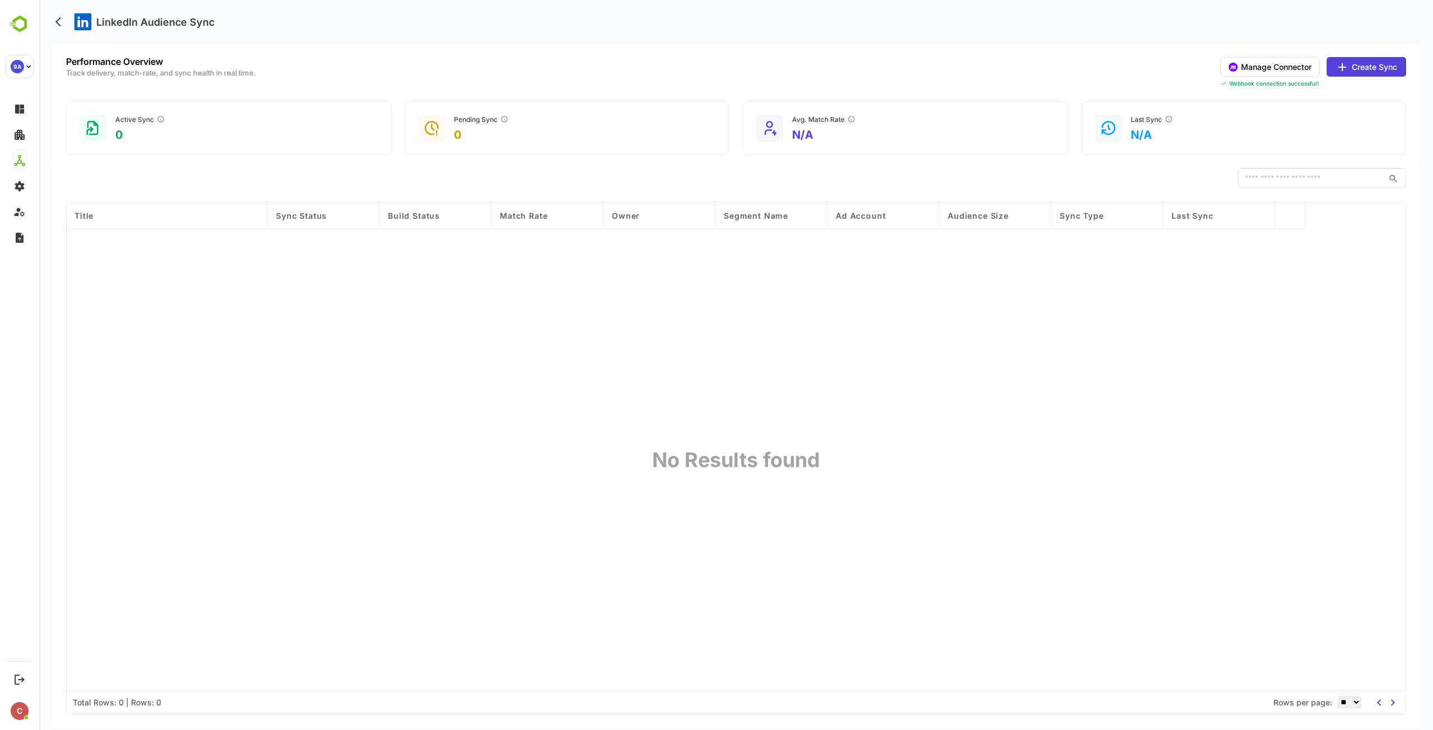
click at [1279, 68] on button "Manage Connector" at bounding box center [1270, 67] width 100 height 20
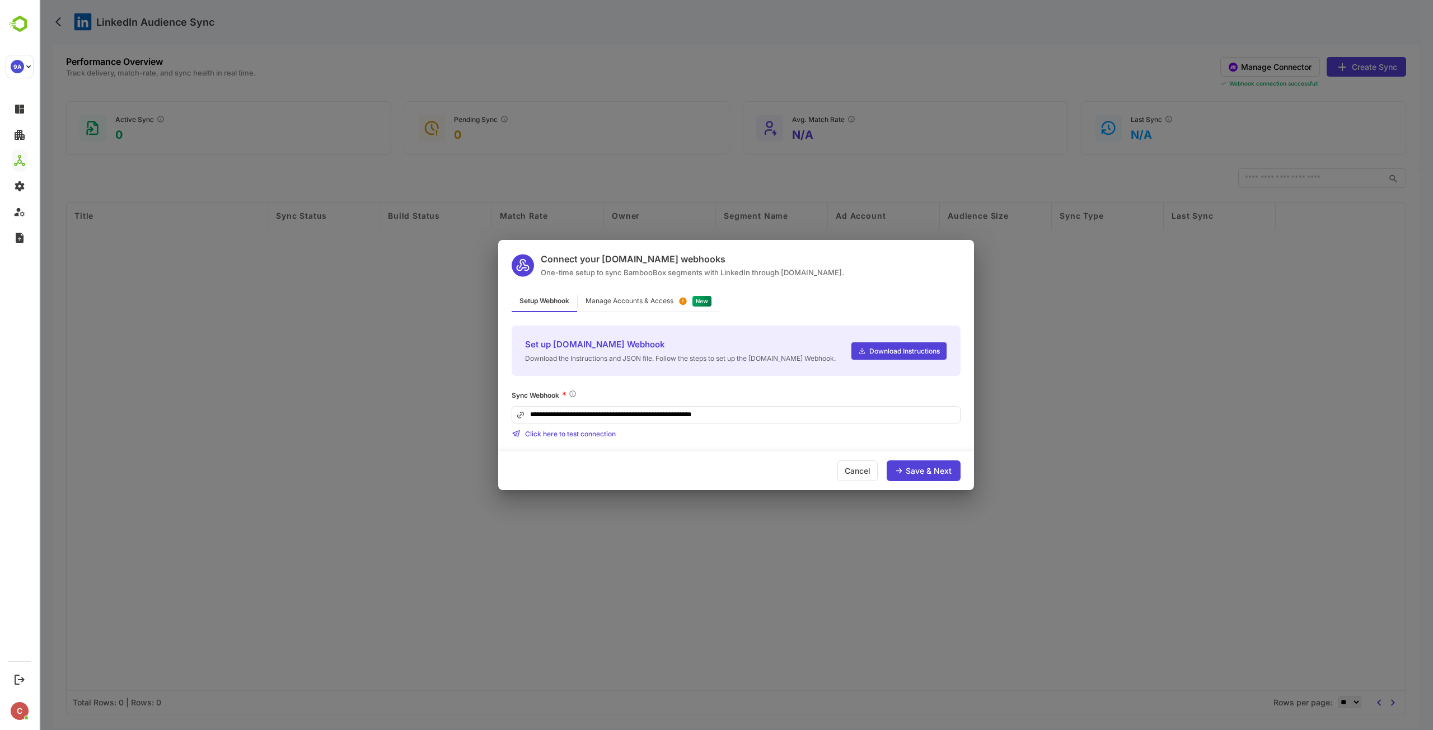
click at [673, 303] on div "Manage Accounts & Access" at bounding box center [630, 301] width 88 height 7
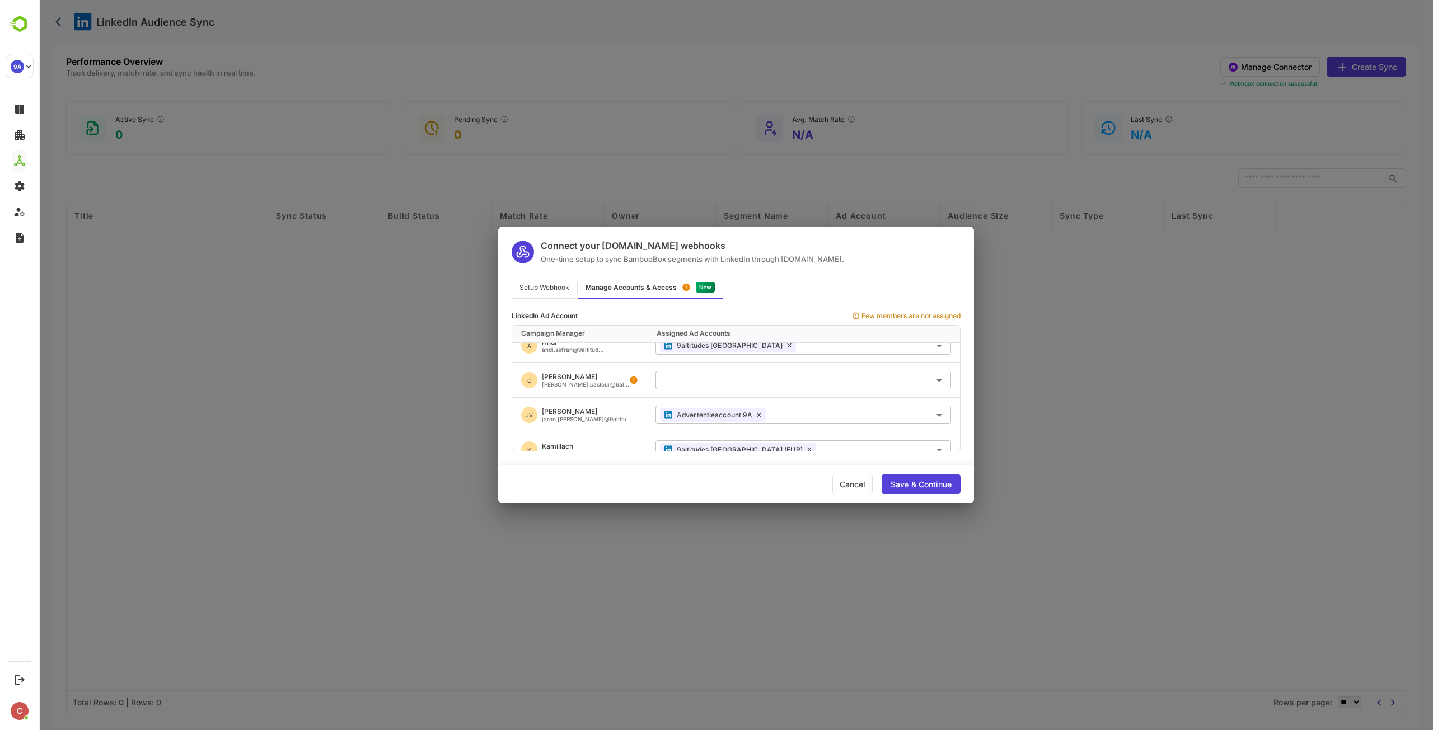
scroll to position [392, 0]
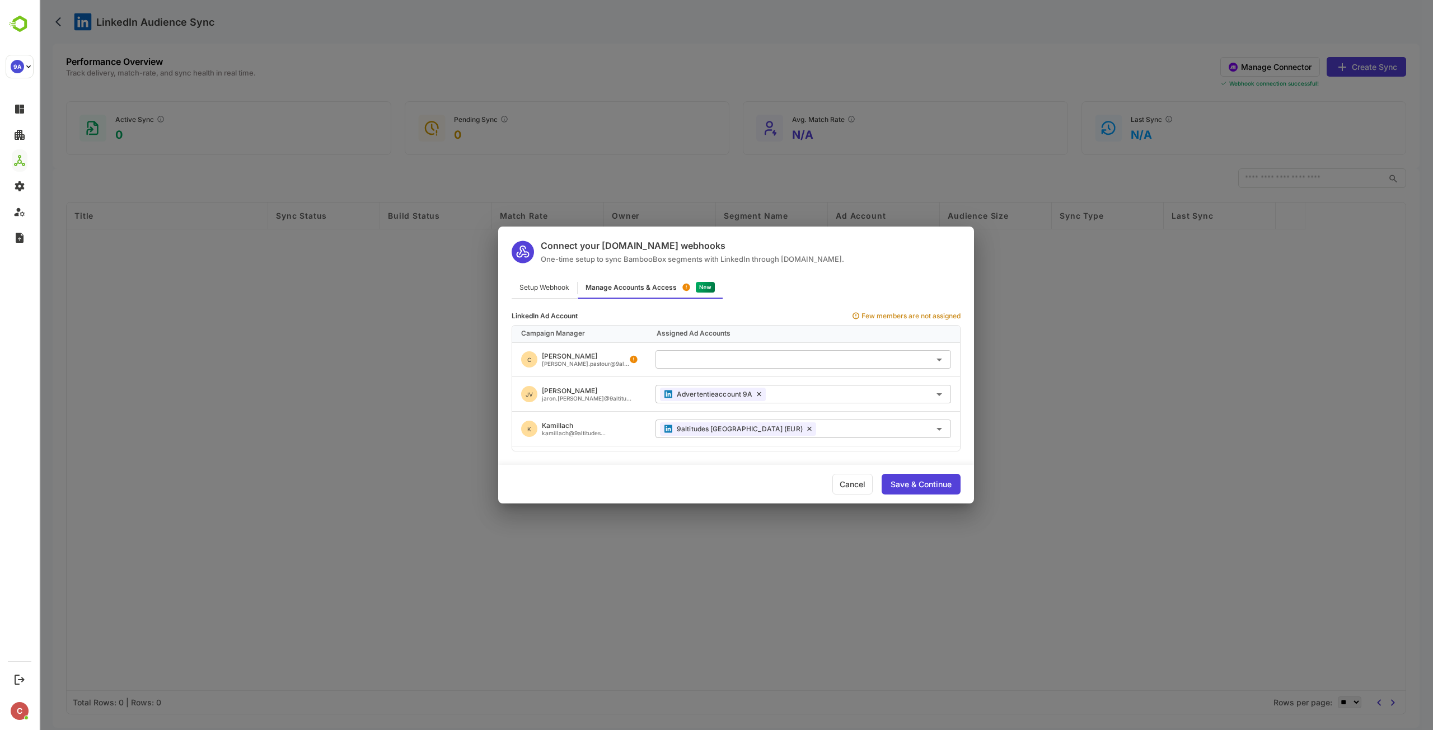
click at [715, 360] on input "text" at bounding box center [803, 359] width 287 height 18
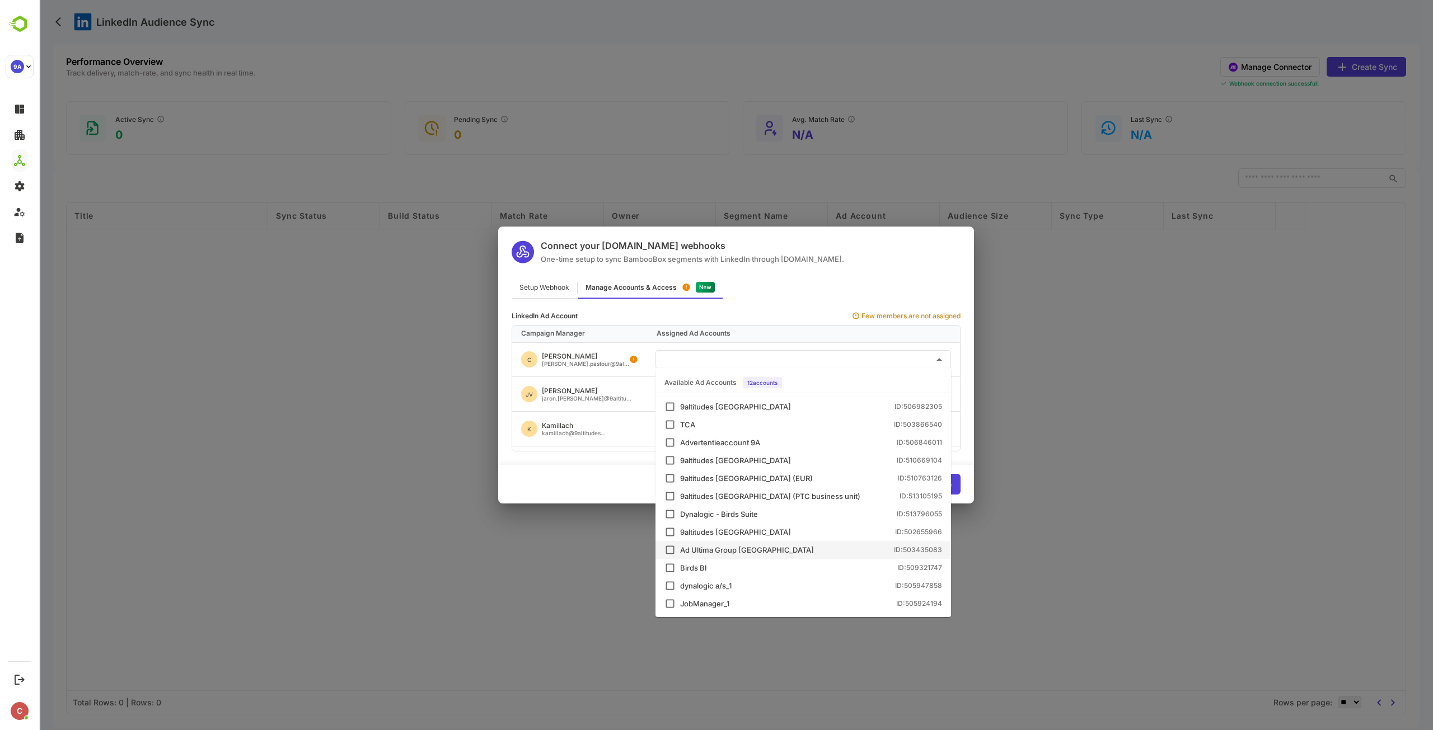
click at [737, 553] on div "Ad Ultima Group France" at bounding box center [747, 550] width 134 height 7
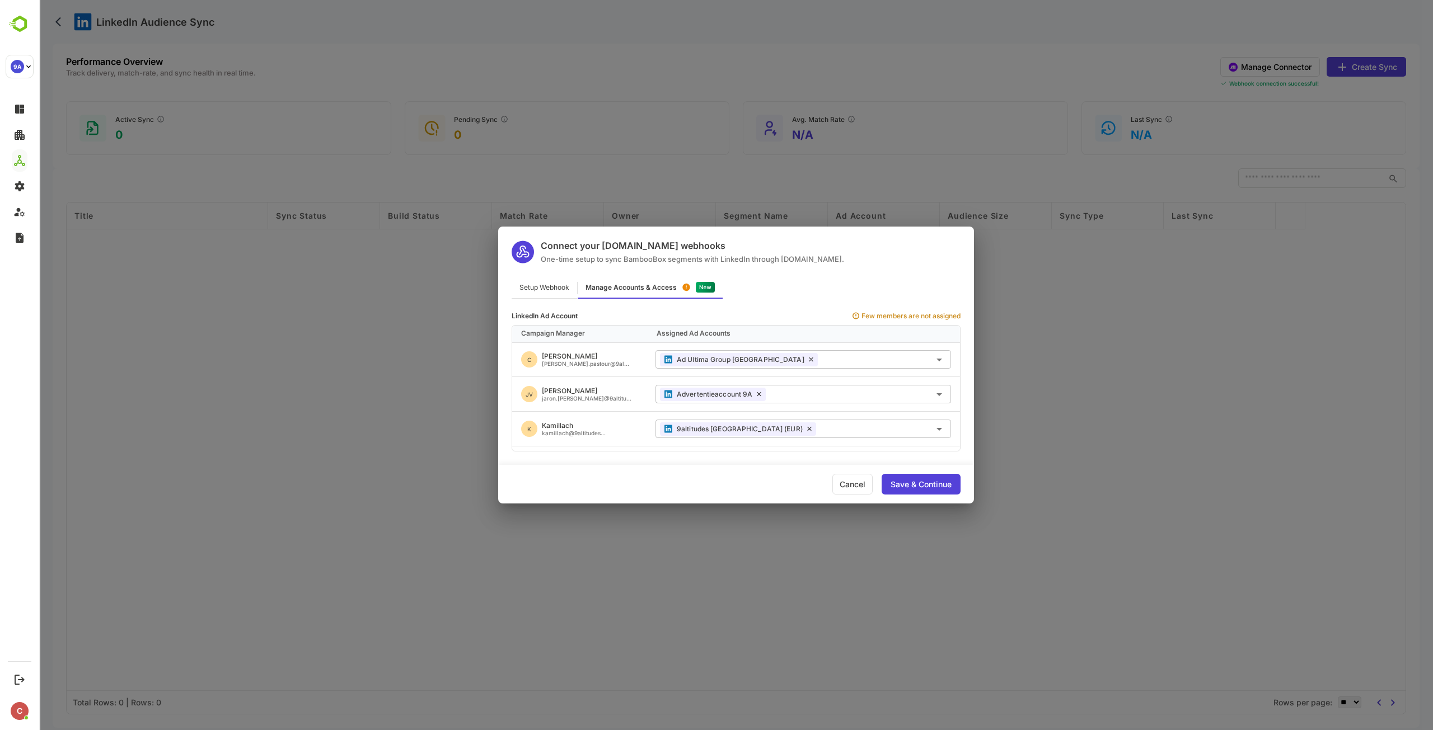
click at [621, 353] on div "C Charlene charlene.pastour@9al..." at bounding box center [579, 360] width 134 height 34
click at [814, 392] on input "text" at bounding box center [858, 394] width 176 height 18
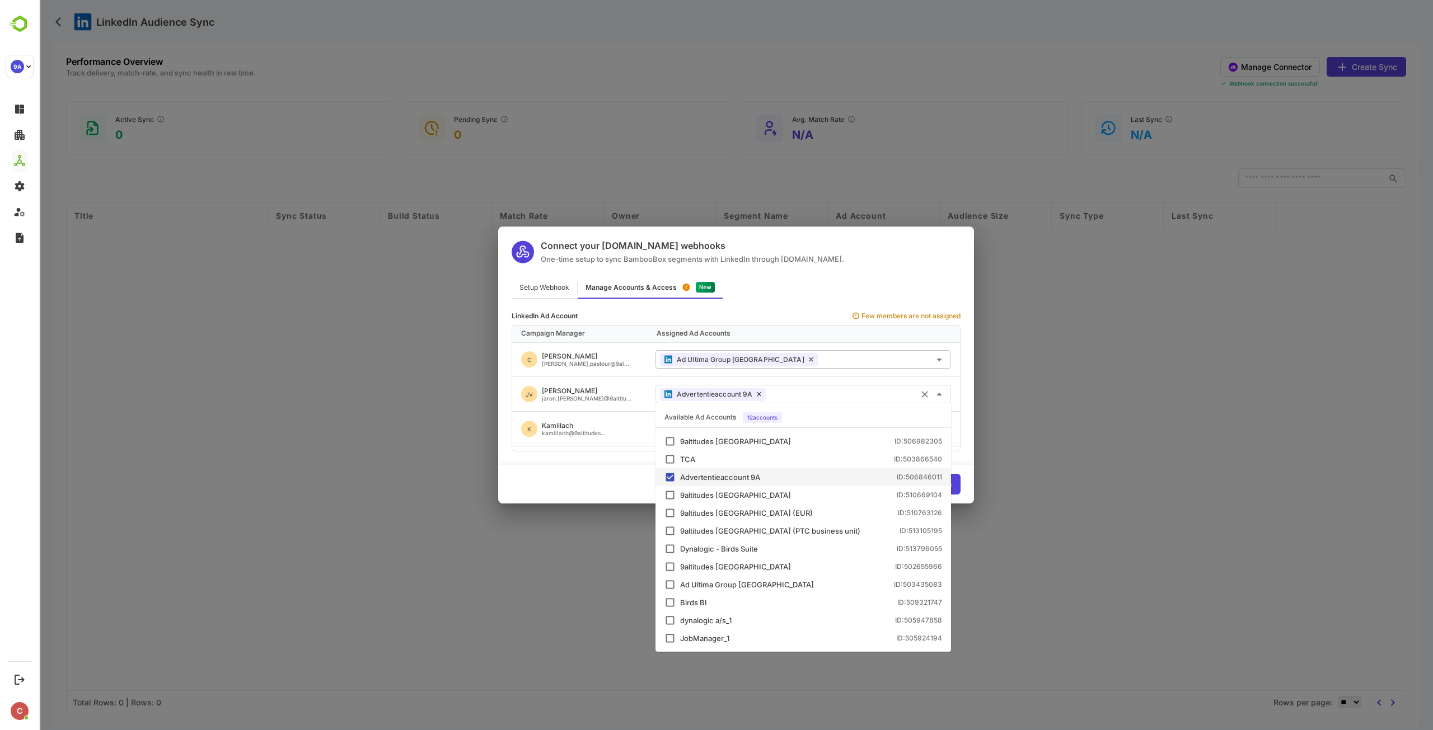
click at [815, 394] on input "text" at bounding box center [858, 394] width 176 height 18
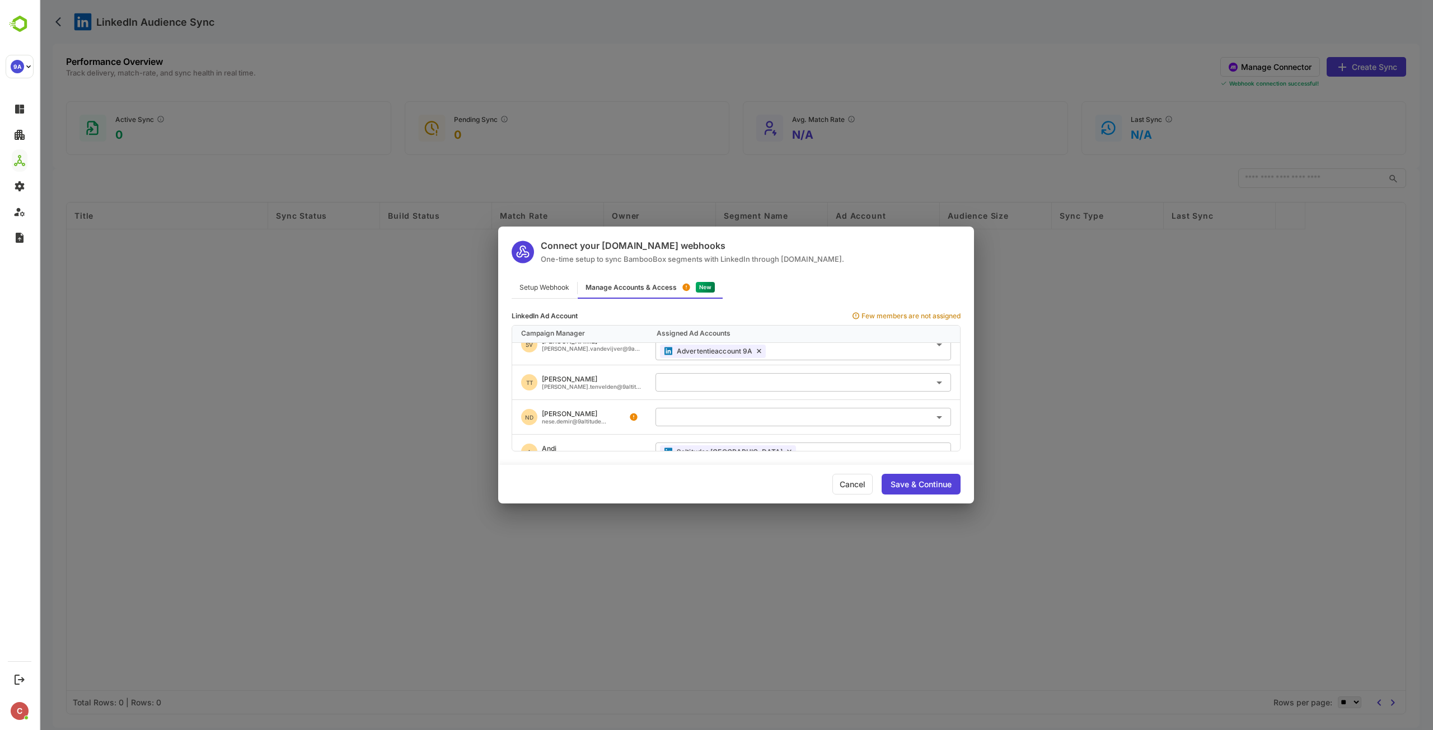
scroll to position [264, 0]
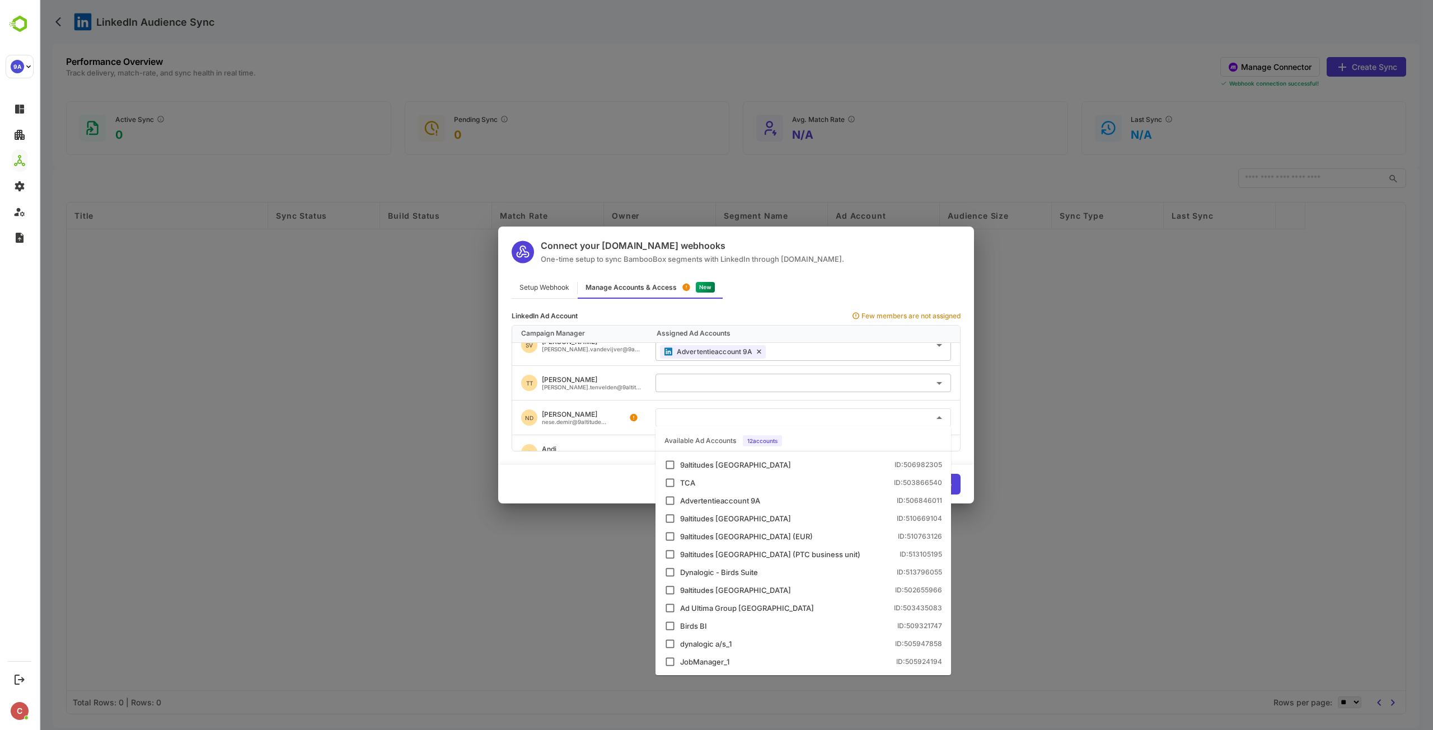
click at [814, 419] on input "text" at bounding box center [803, 418] width 287 height 18
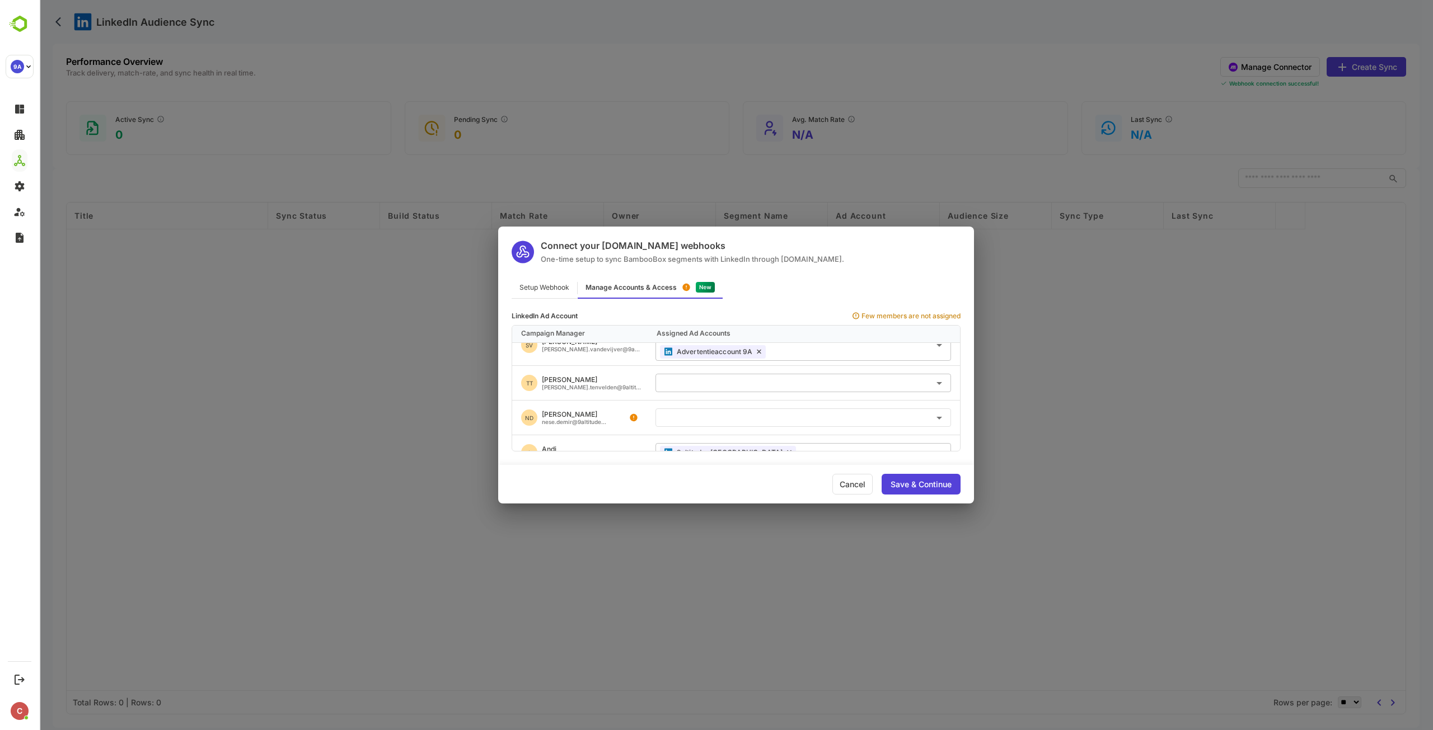
click at [814, 414] on input "text" at bounding box center [803, 418] width 287 height 18
click at [905, 477] on div "Save & Continue" at bounding box center [921, 484] width 79 height 21
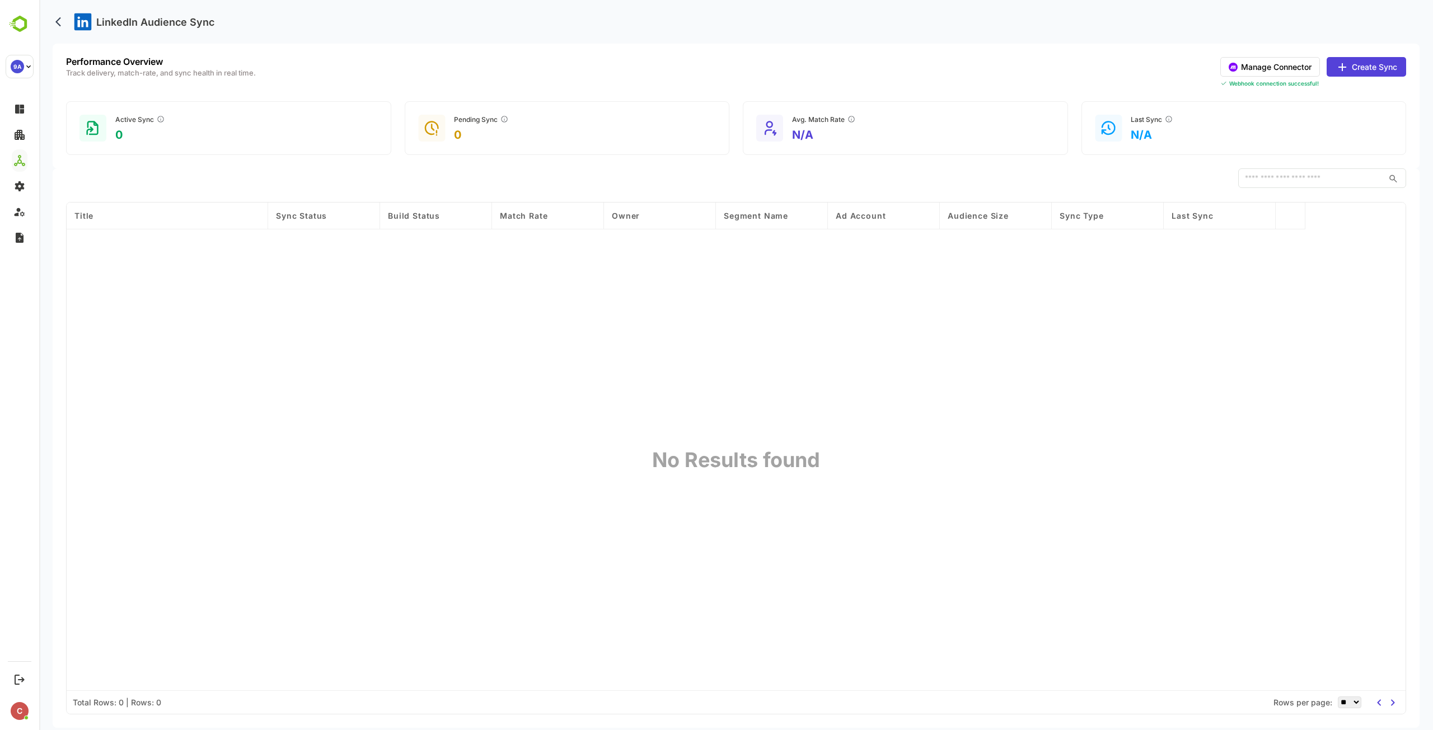
click at [1249, 63] on button "Manage Connector" at bounding box center [1270, 67] width 100 height 20
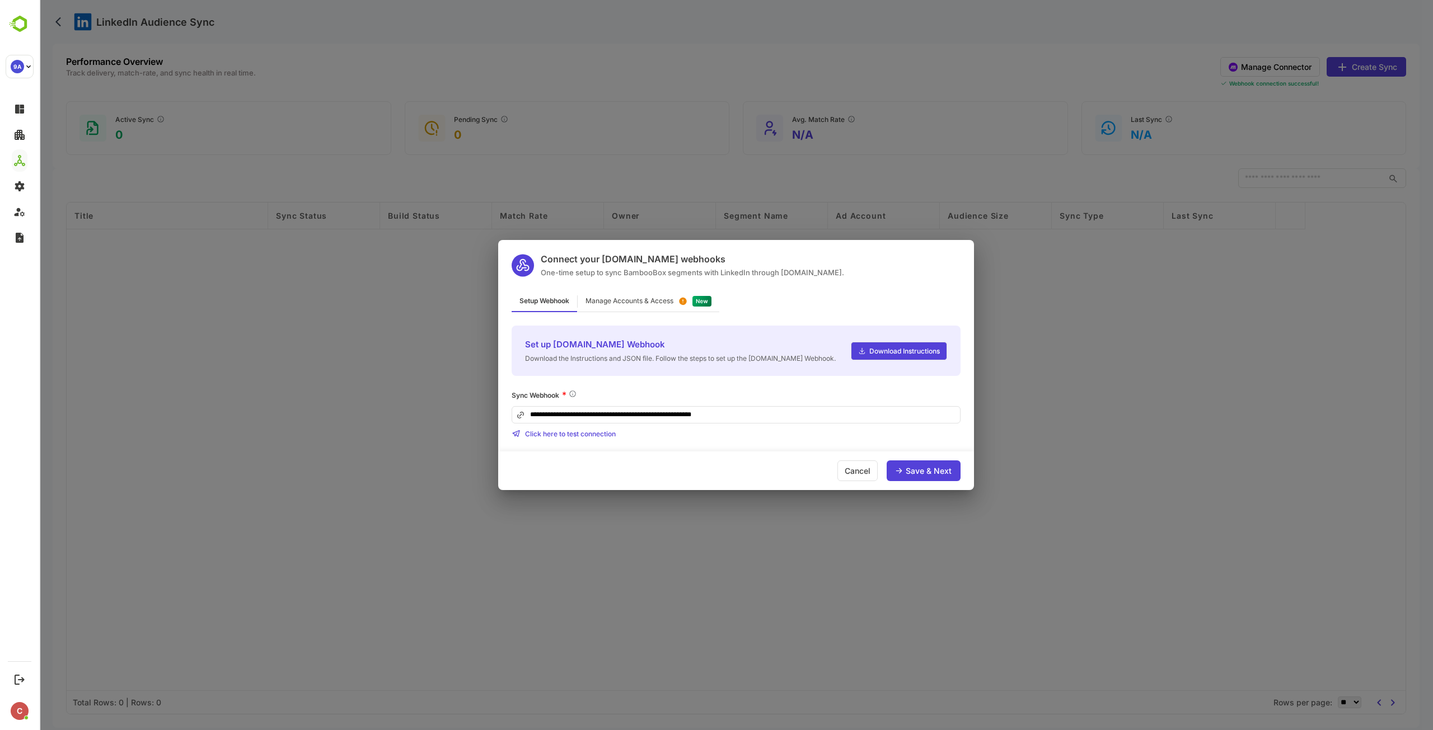
click at [622, 299] on div "Manage Accounts & Access" at bounding box center [630, 301] width 88 height 7
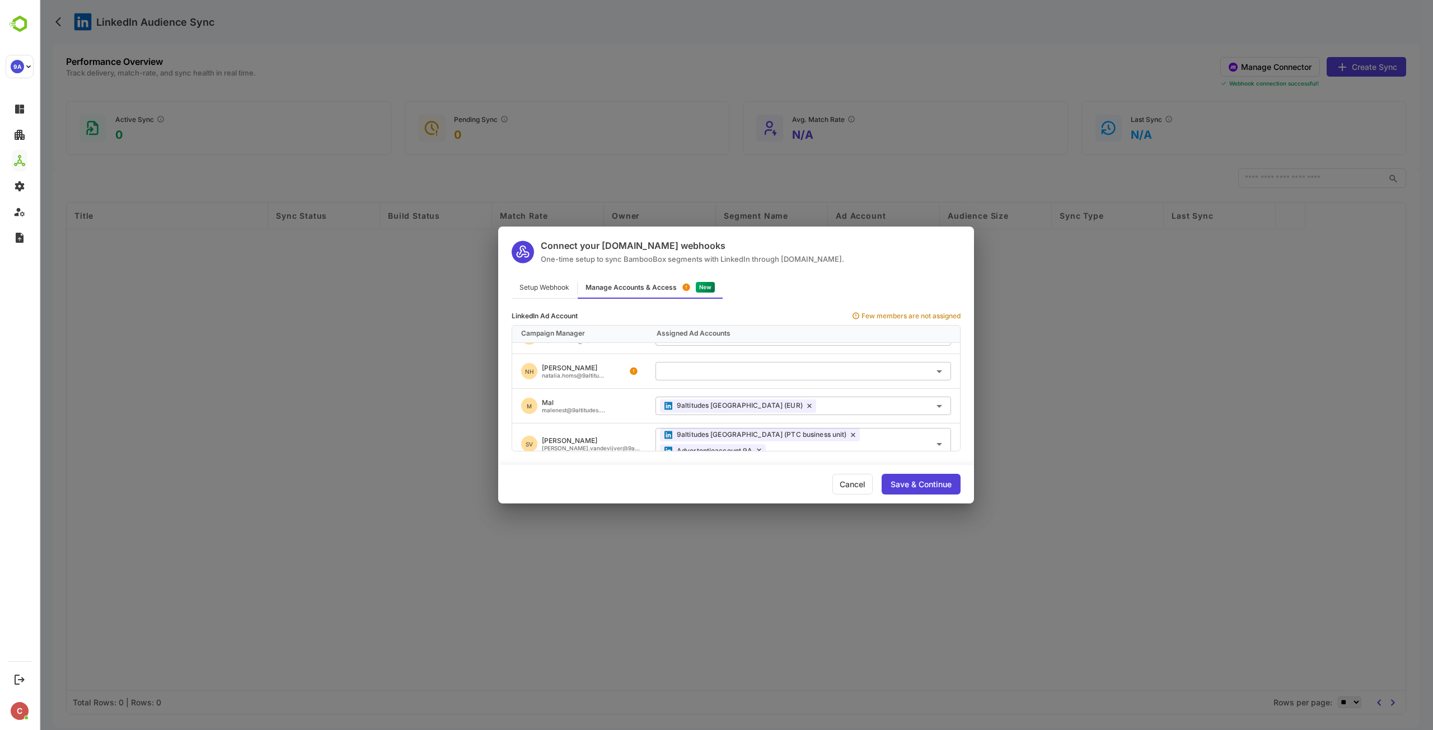
scroll to position [152, 0]
click at [1008, 243] on div "Connect your Make.com webhooks One-time setup to sync BambooBox segments with L…" at bounding box center [736, 365] width 1394 height 730
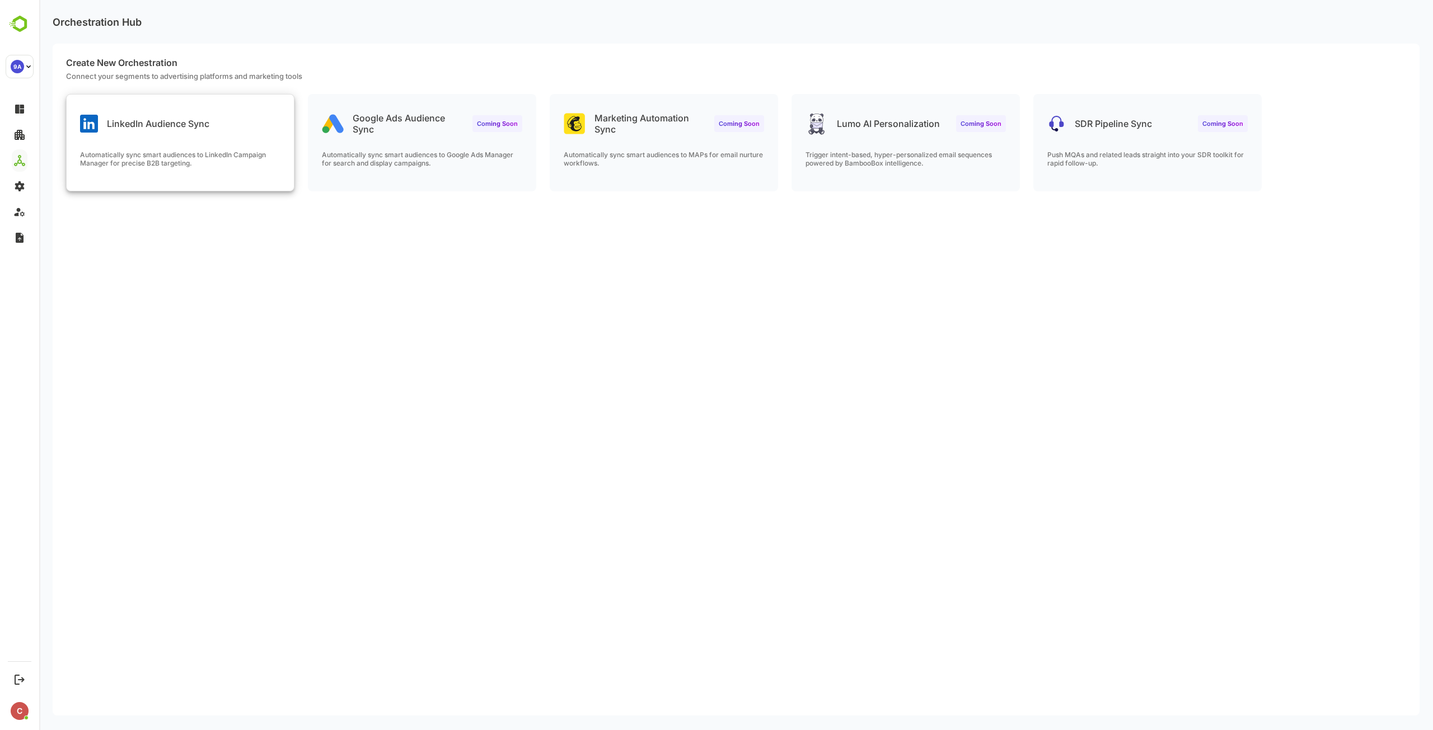
click at [150, 142] on div "LinkedIn Audience Sync Automatically sync smart audiences to LinkedIn Campaign …" at bounding box center [180, 143] width 227 height 96
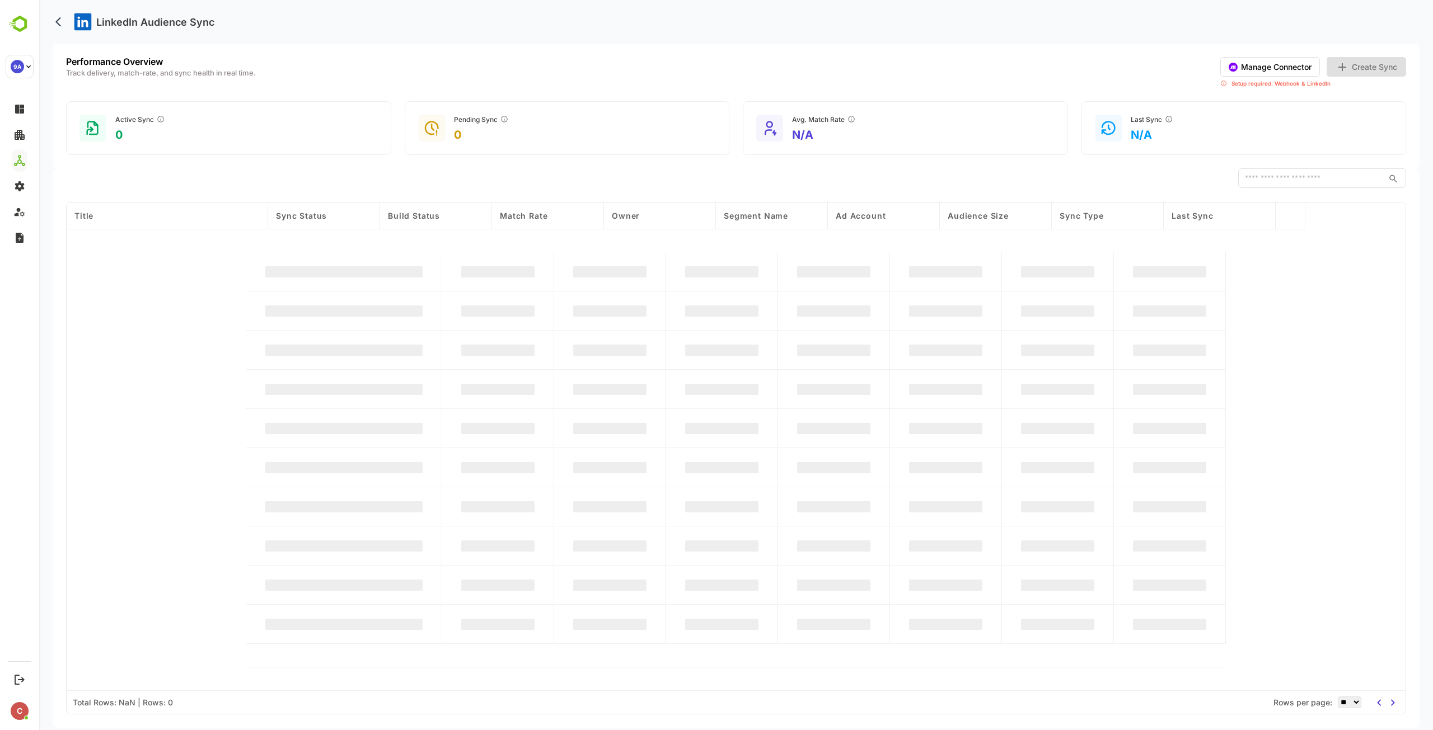
click at [1273, 67] on button "Manage Connector" at bounding box center [1270, 67] width 100 height 20
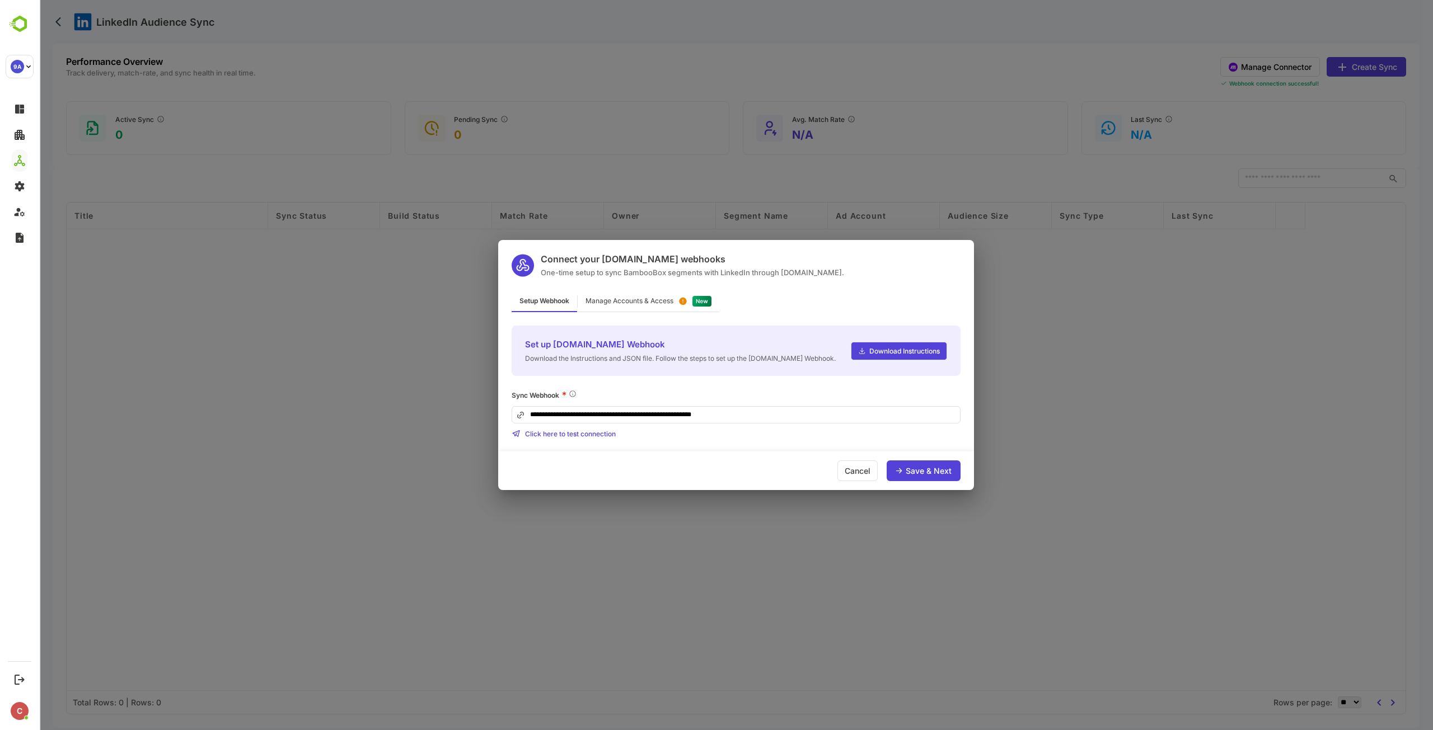
click at [635, 299] on div "Manage Accounts & Access" at bounding box center [630, 301] width 88 height 7
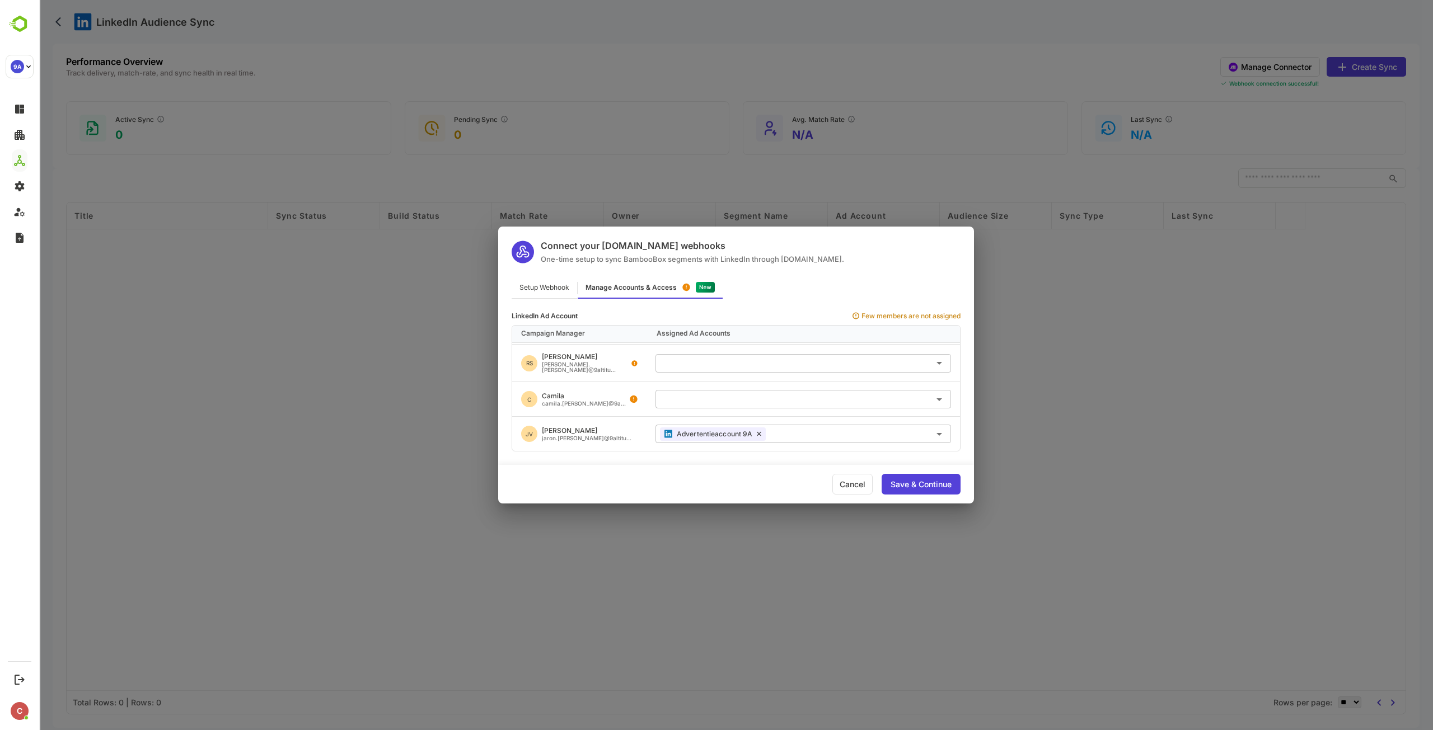
scroll to position [392, 0]
click at [732, 358] on input "text" at bounding box center [803, 361] width 287 height 18
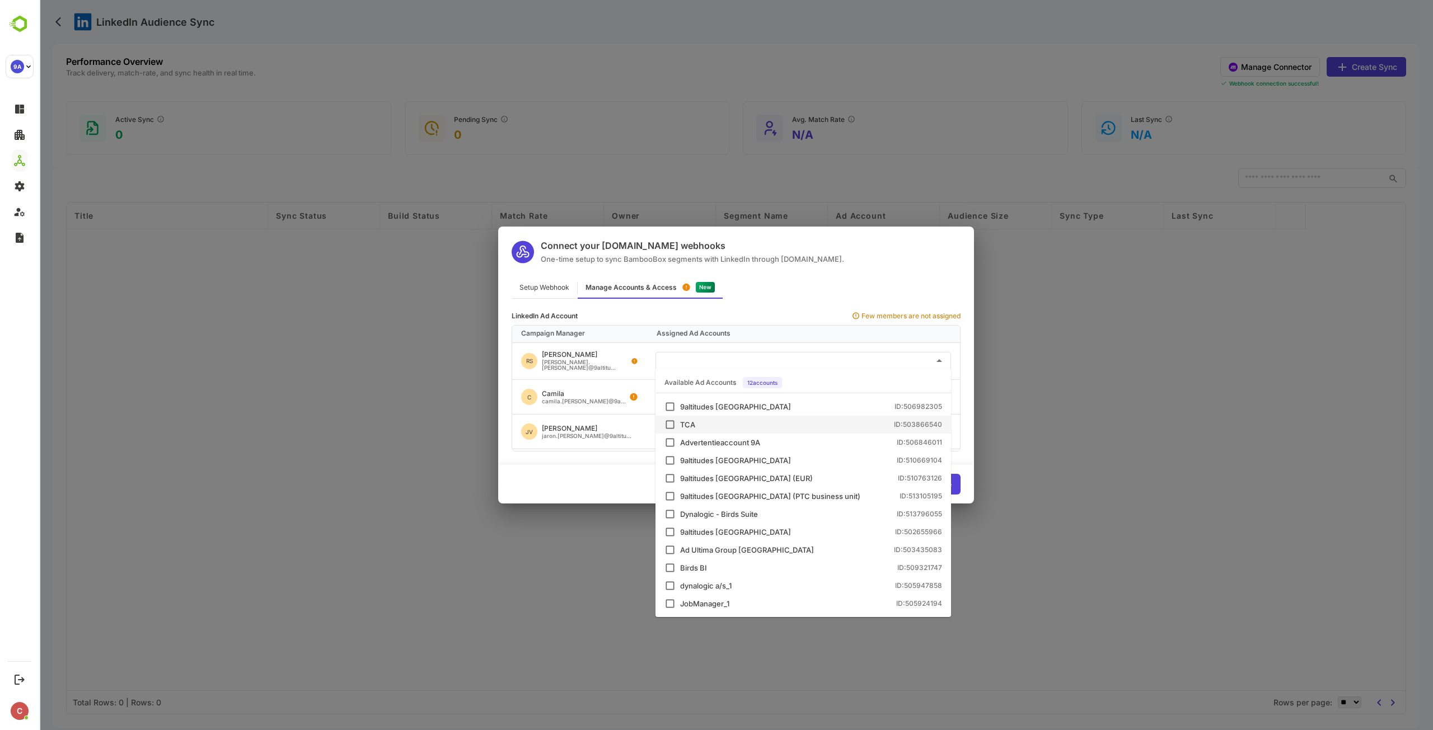
click at [678, 426] on div "TCA ID: 503866540" at bounding box center [803, 424] width 278 height 11
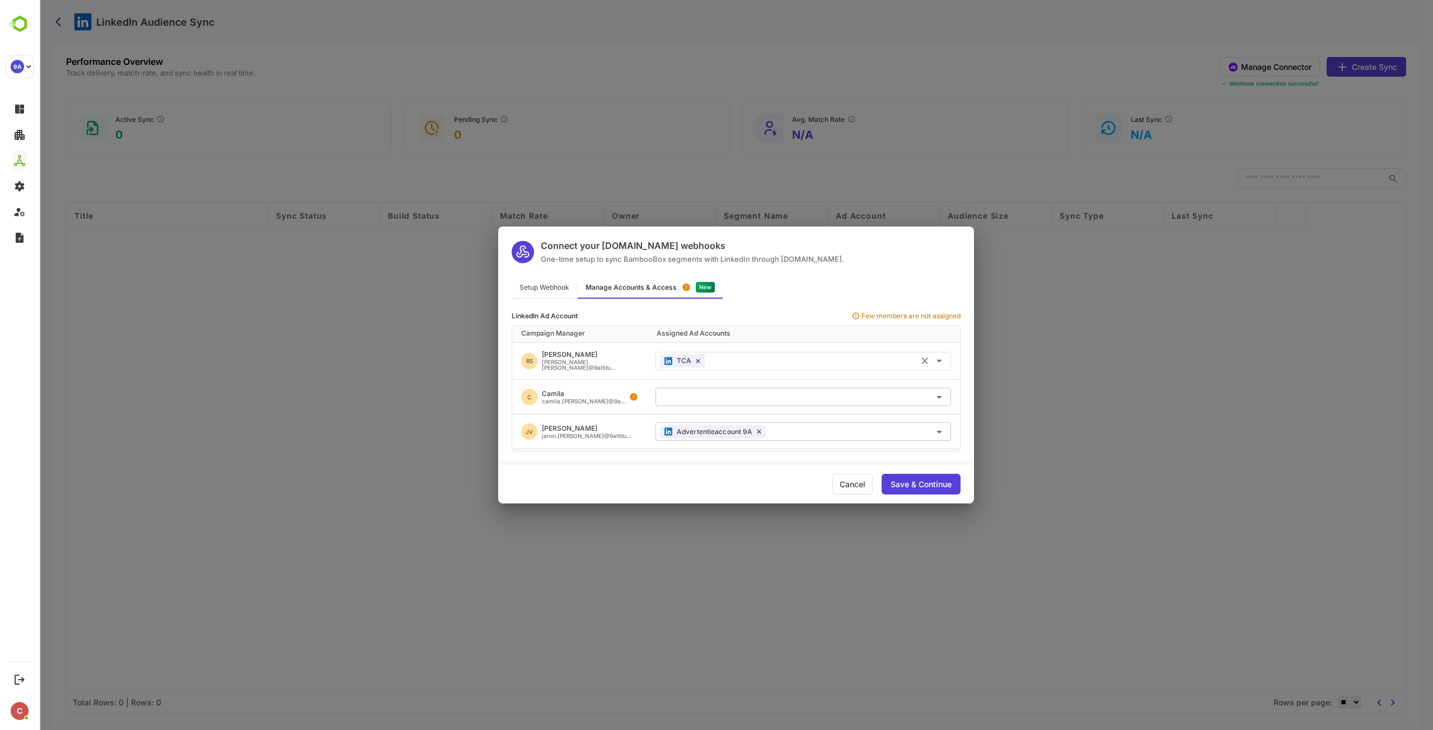
click at [768, 353] on input "text" at bounding box center [827, 361] width 237 height 18
click at [766, 388] on input "text" at bounding box center [803, 397] width 287 height 18
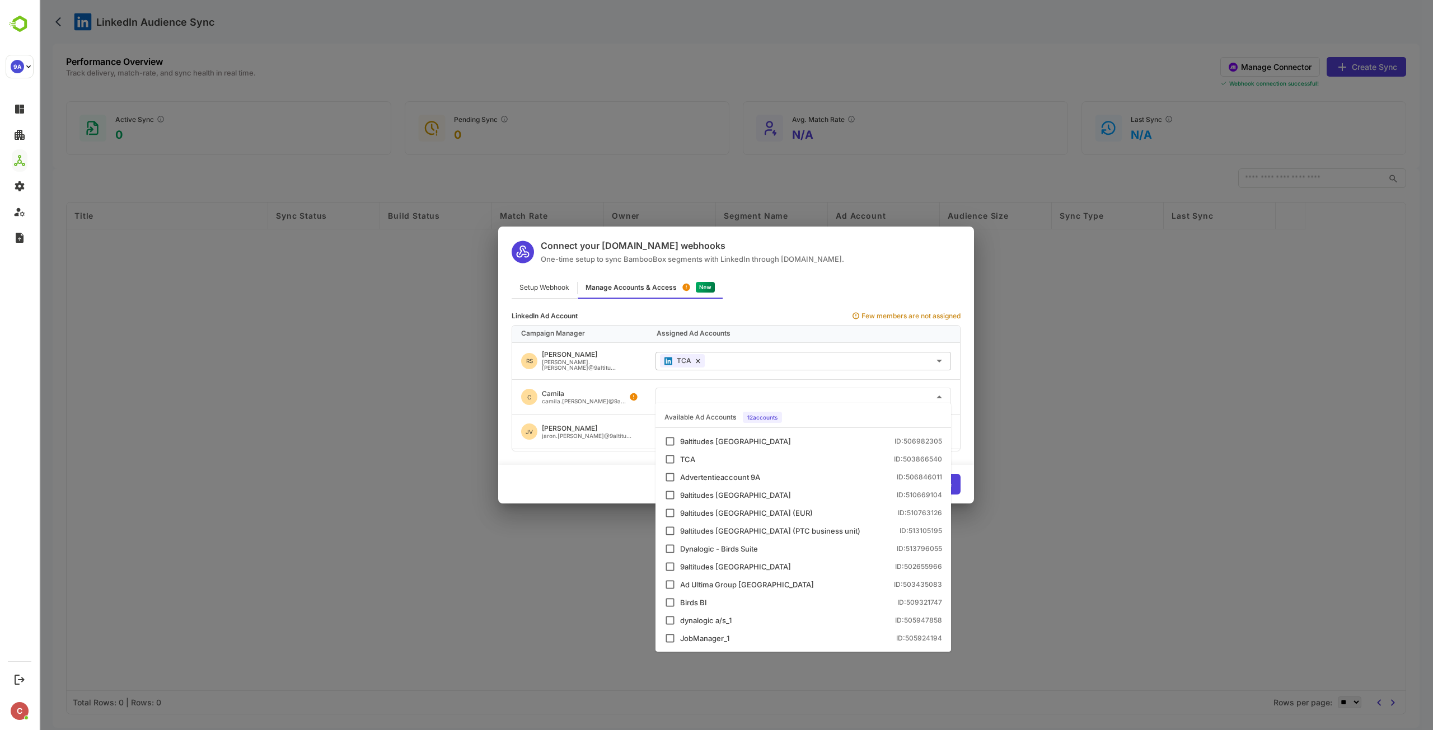
click at [766, 388] on input "text" at bounding box center [803, 397] width 287 height 18
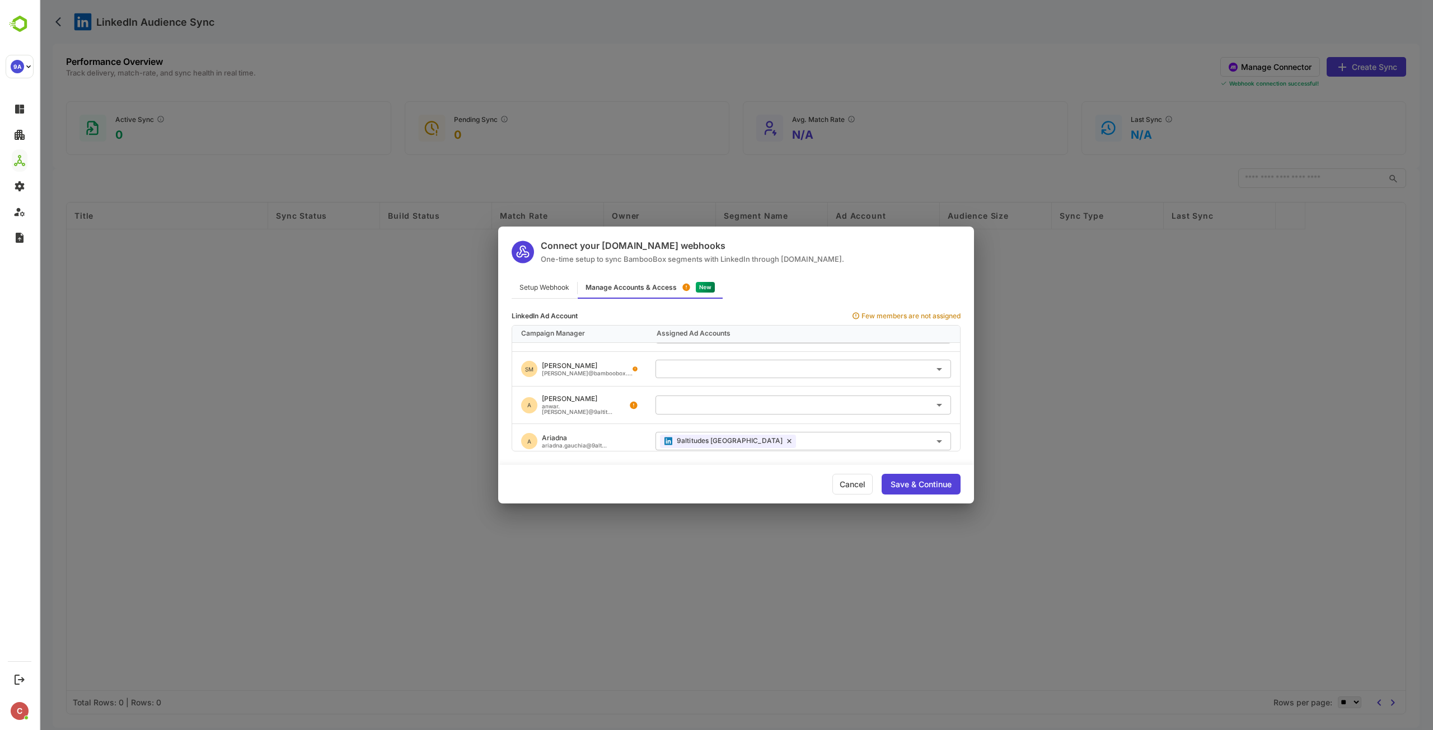
scroll to position [0, 0]
drag, startPoint x: 543, startPoint y: 400, endPoint x: 598, endPoint y: 399, distance: 54.9
click at [598, 399] on div "natalia.homs@9altitu..." at bounding box center [573, 399] width 62 height 6
copy div "natalia.homs@9altitu"
click at [947, 483] on div "Save & Continue" at bounding box center [921, 485] width 61 height 8
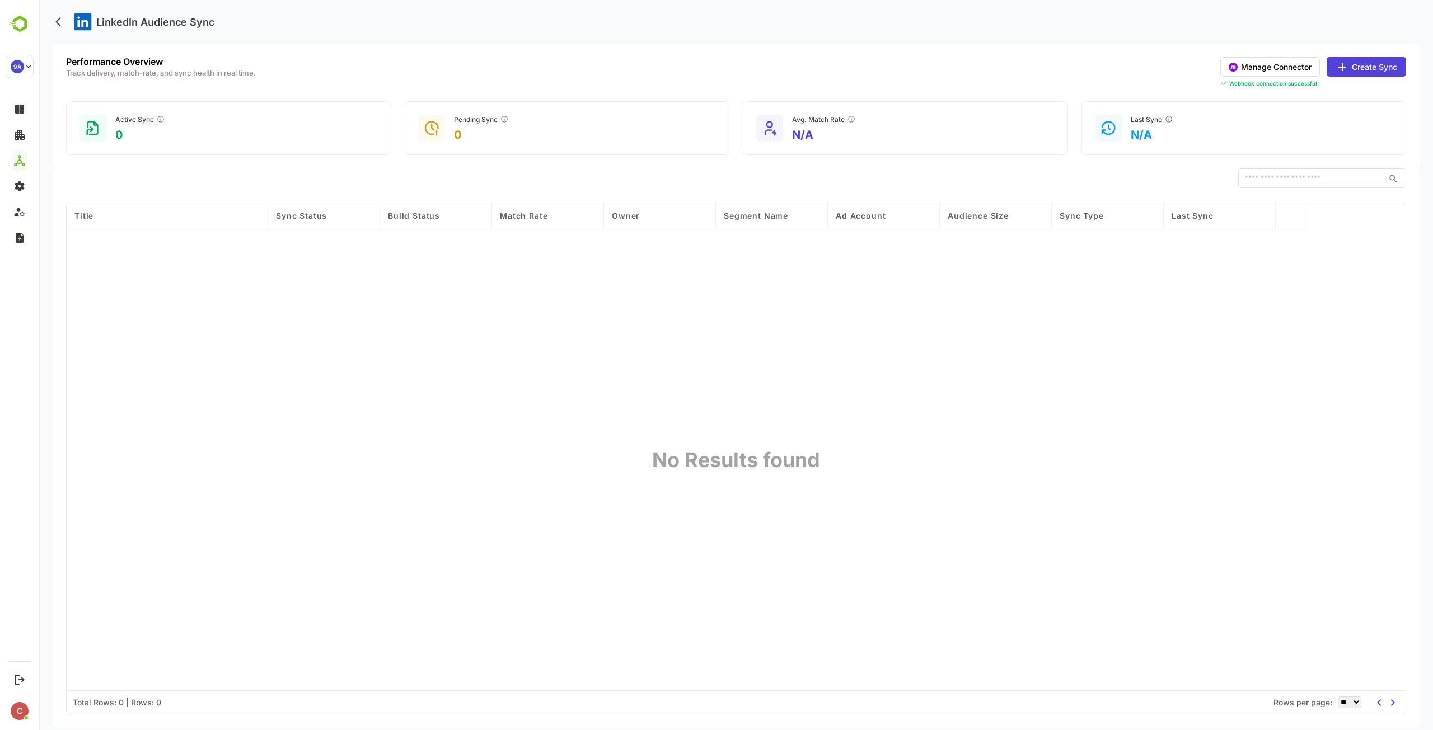
click at [1264, 63] on button "Manage Connector" at bounding box center [1270, 67] width 100 height 20
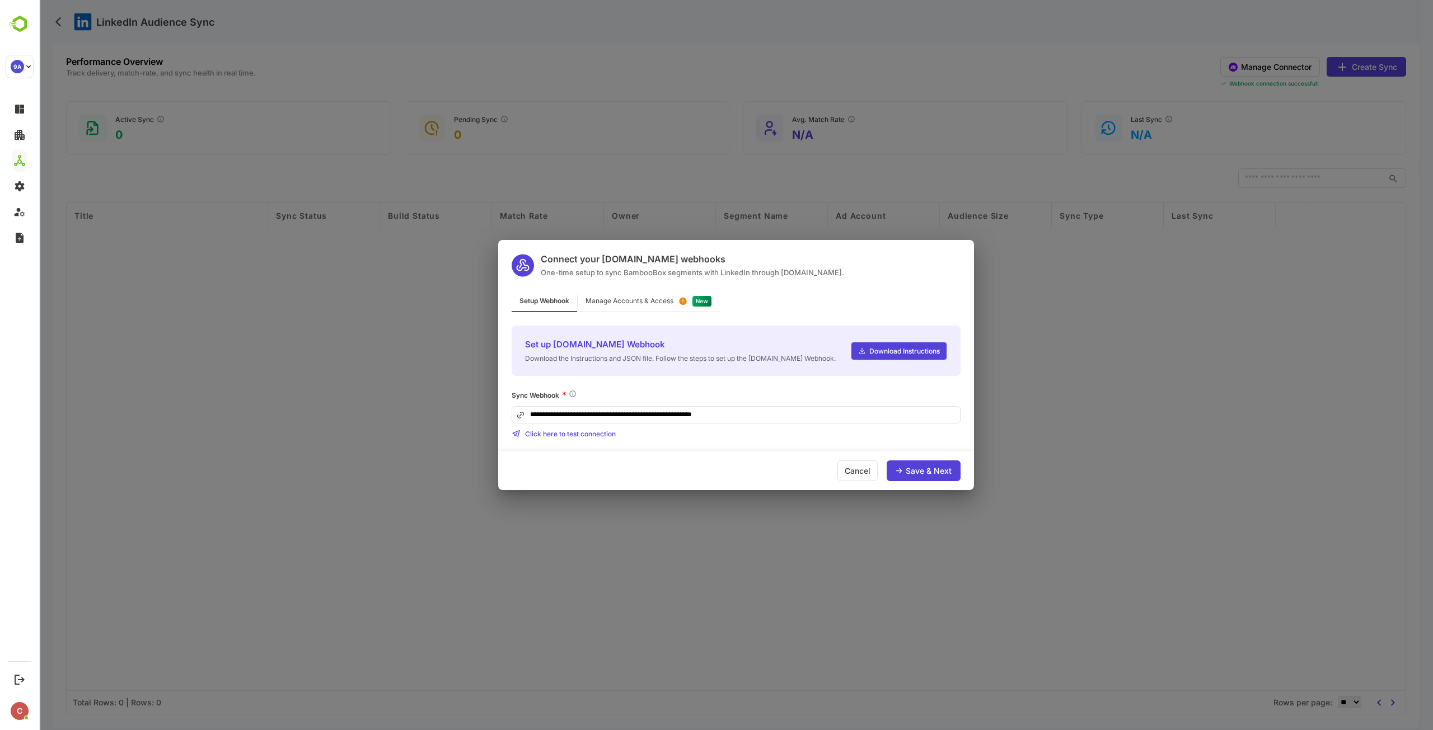
click at [643, 301] on div "Manage Accounts & Access" at bounding box center [630, 301] width 88 height 7
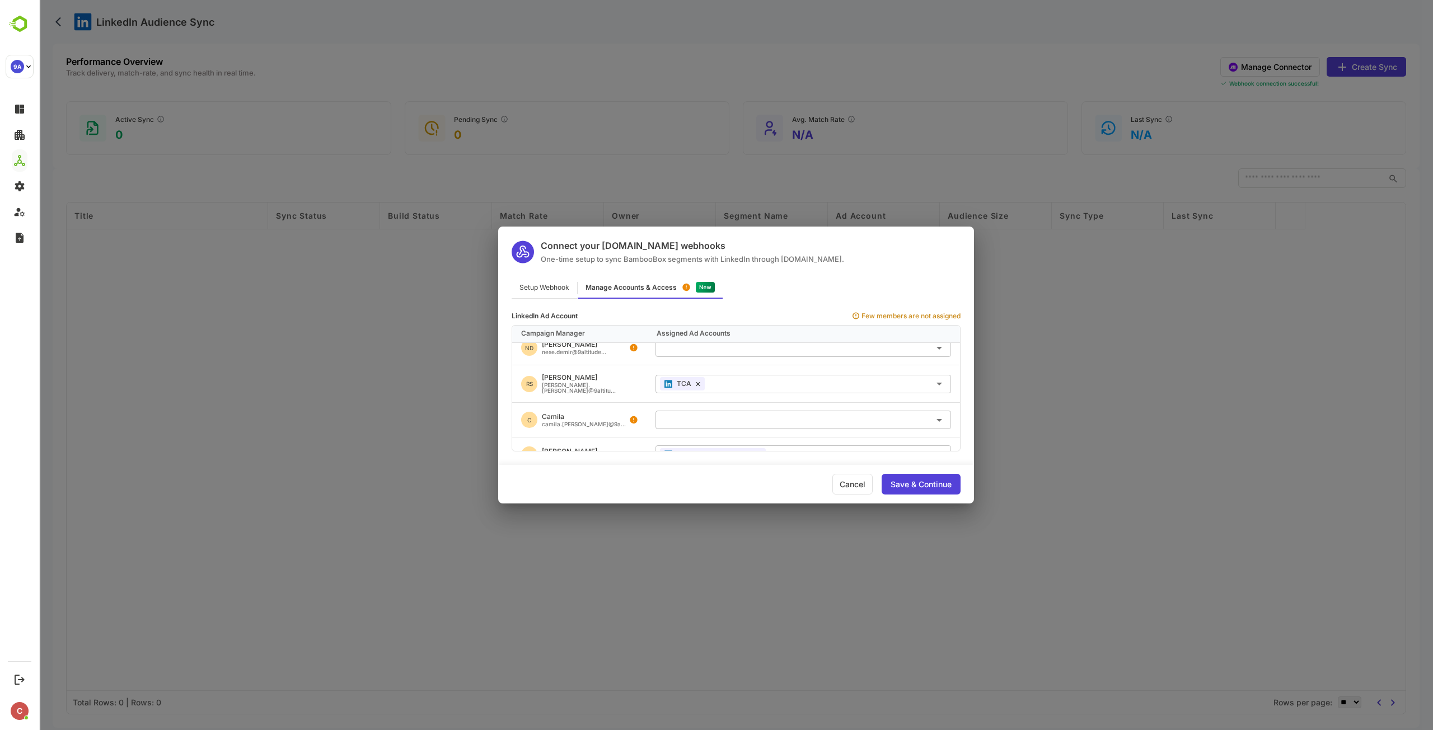
scroll to position [558, 0]
drag, startPoint x: 542, startPoint y: 397, endPoint x: 602, endPoint y: 406, distance: 60.0
click at [602, 406] on div "Mal malenest@9altitudes...." at bounding box center [573, 405] width 63 height 13
drag, startPoint x: 542, startPoint y: 429, endPoint x: 599, endPoint y: 441, distance: 57.7
click at [599, 441] on div "Malene malene.stokholm@9alt..." at bounding box center [575, 439] width 67 height 13
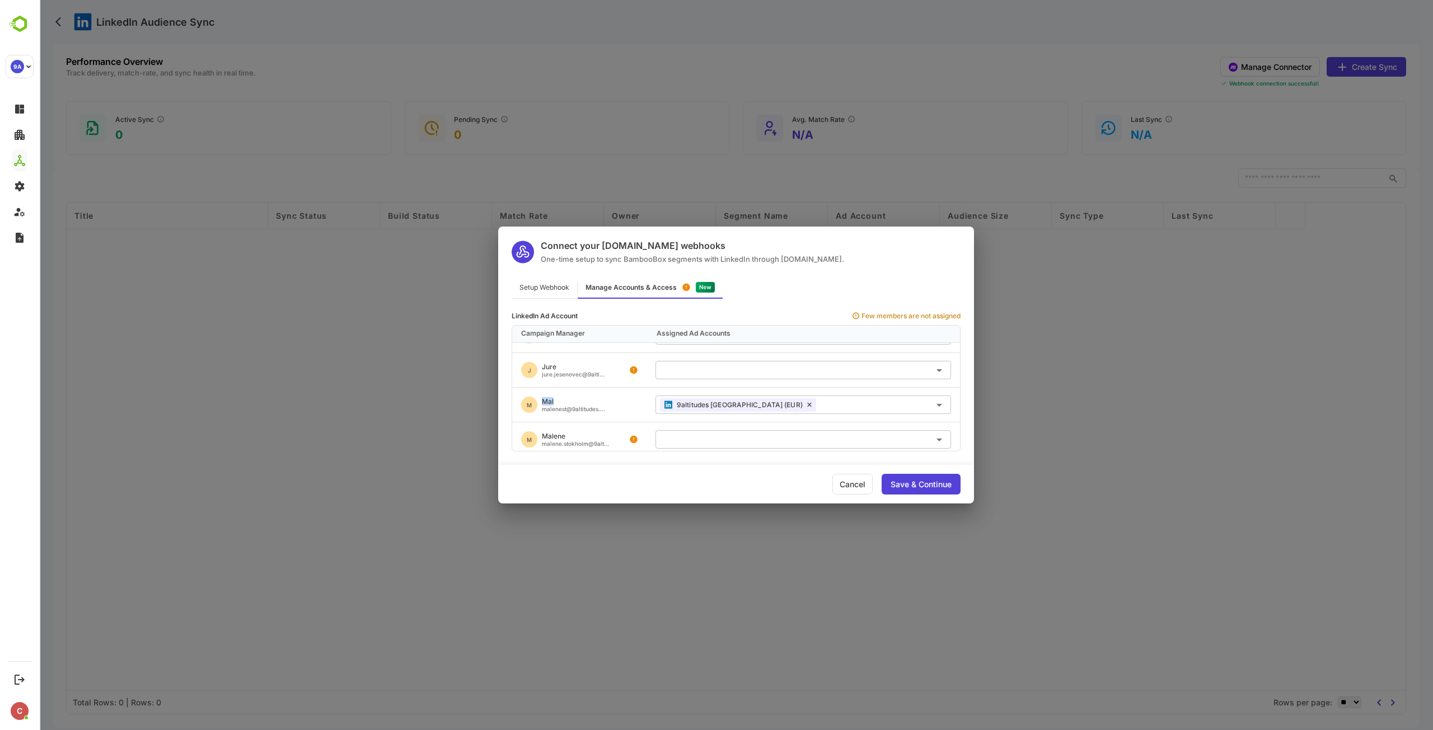
drag, startPoint x: 544, startPoint y: 396, endPoint x: 560, endPoint y: 397, distance: 16.3
click at [560, 399] on div "Mal" at bounding box center [573, 402] width 63 height 7
drag, startPoint x: 547, startPoint y: 438, endPoint x: 578, endPoint y: 439, distance: 30.8
click at [578, 441] on div "malene.stokholm@9alt..." at bounding box center [575, 444] width 67 height 6
drag, startPoint x: 547, startPoint y: 402, endPoint x: 567, endPoint y: 405, distance: 20.3
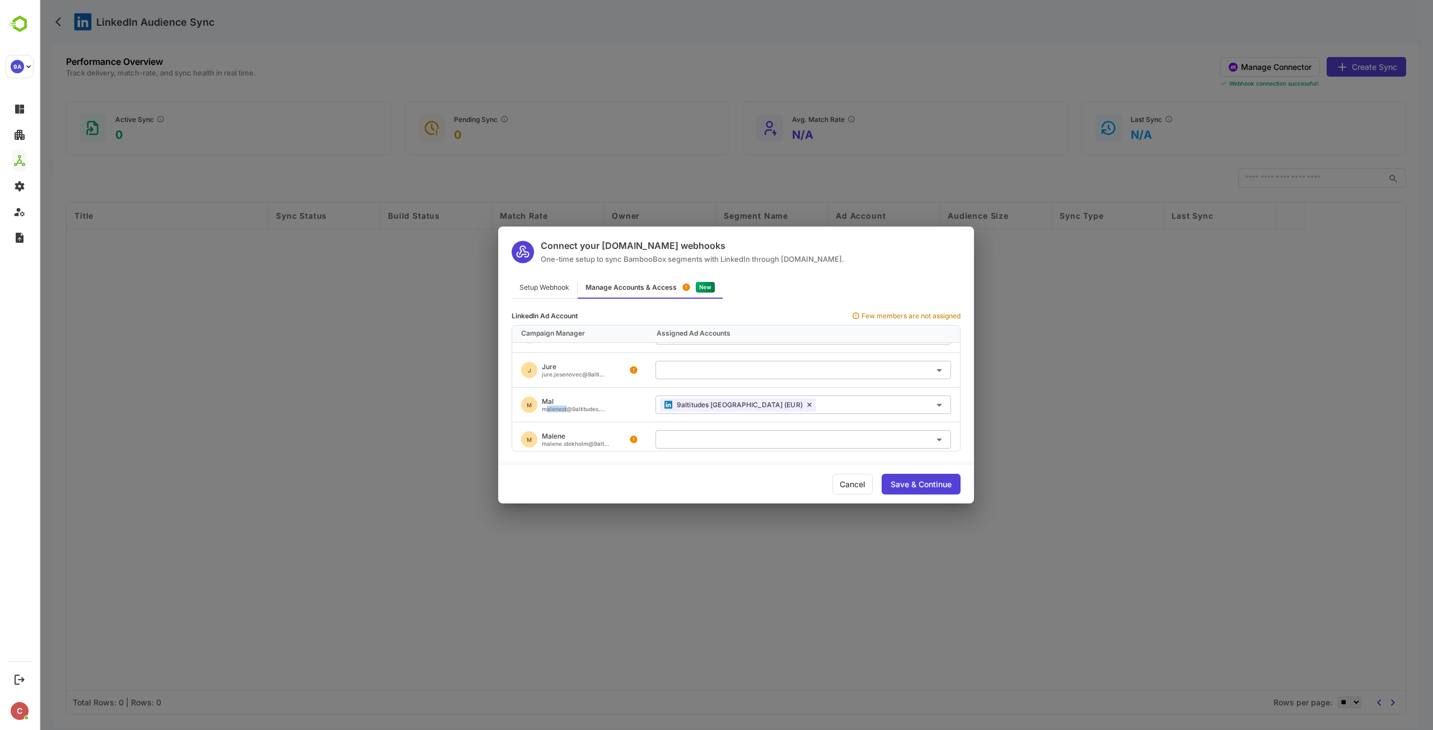
click at [567, 406] on div "malenest@9altitudes...." at bounding box center [573, 409] width 63 height 6
drag, startPoint x: 547, startPoint y: 396, endPoint x: 561, endPoint y: 396, distance: 14.0
click at [561, 399] on div "Mal" at bounding box center [573, 402] width 63 height 7
click at [560, 399] on div "Mal" at bounding box center [573, 402] width 63 height 7
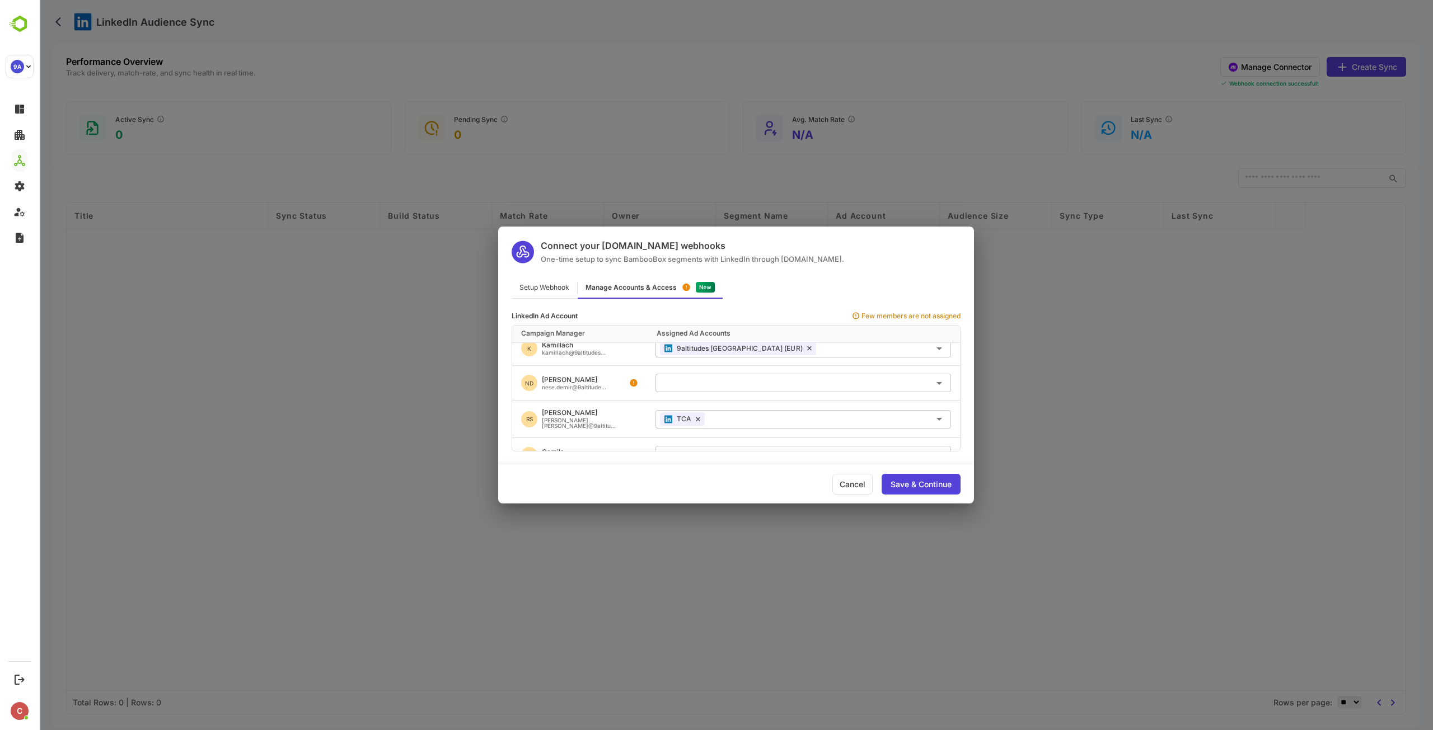
click at [922, 481] on div "Save & Continue" at bounding box center [921, 485] width 61 height 8
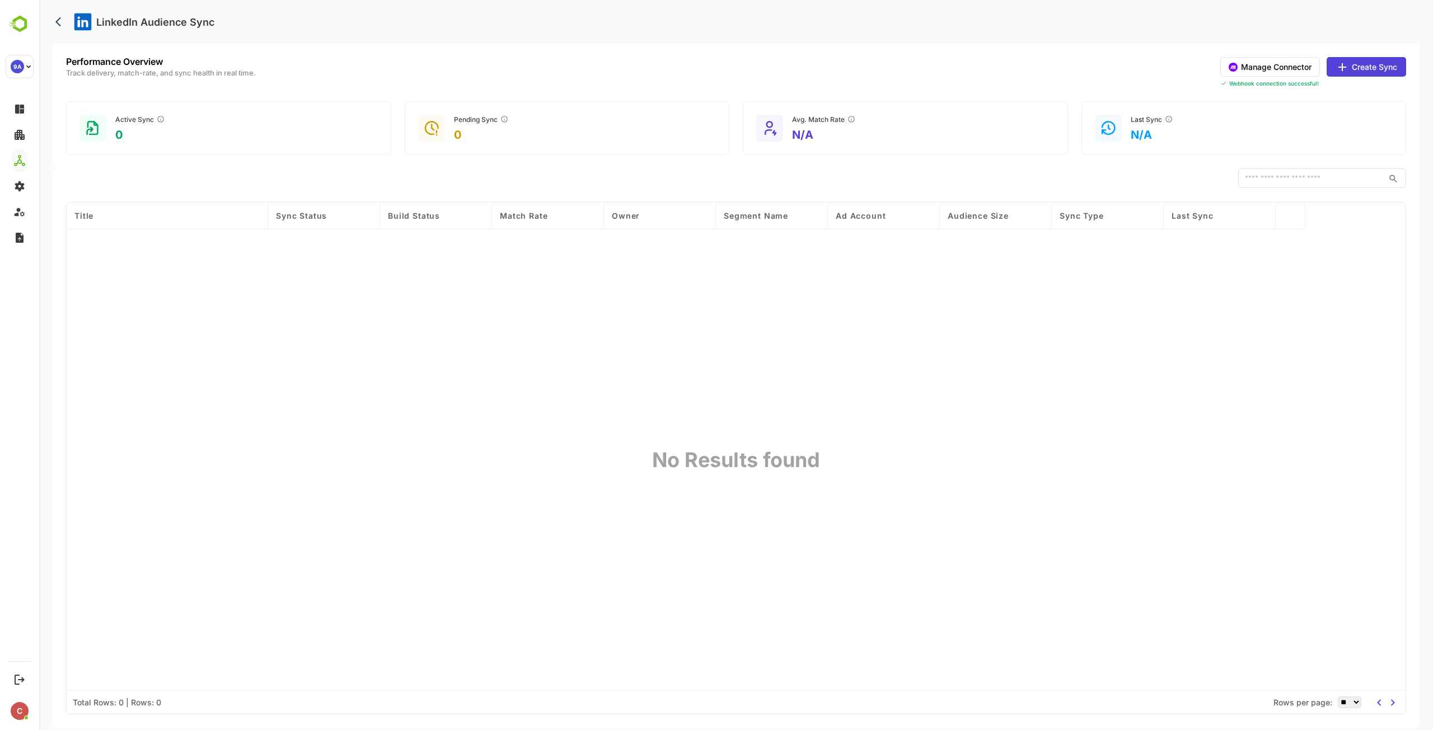
click at [1250, 65] on button "Manage Connector" at bounding box center [1270, 67] width 100 height 20
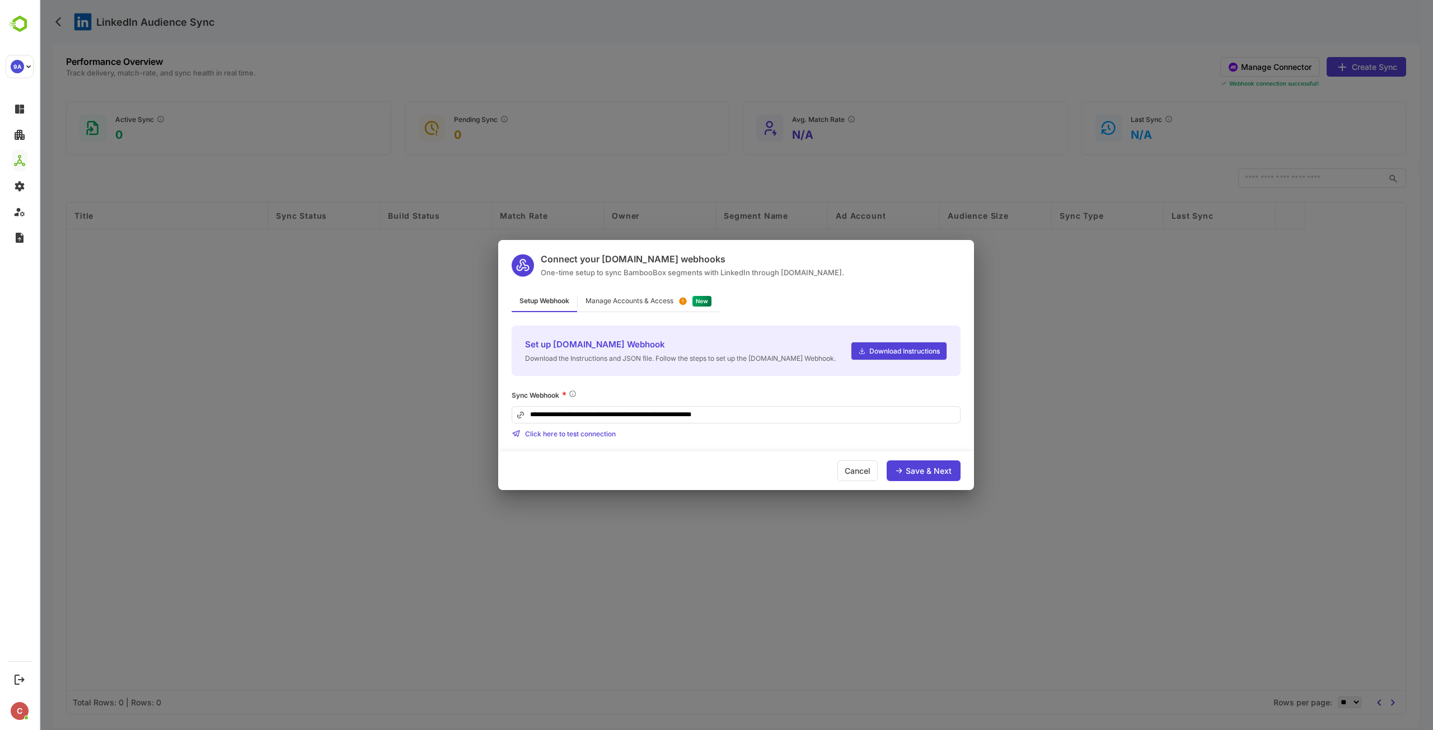
click at [664, 287] on div "**********" at bounding box center [736, 365] width 476 height 250
click at [664, 302] on div "Manage Accounts & Access" at bounding box center [630, 301] width 88 height 7
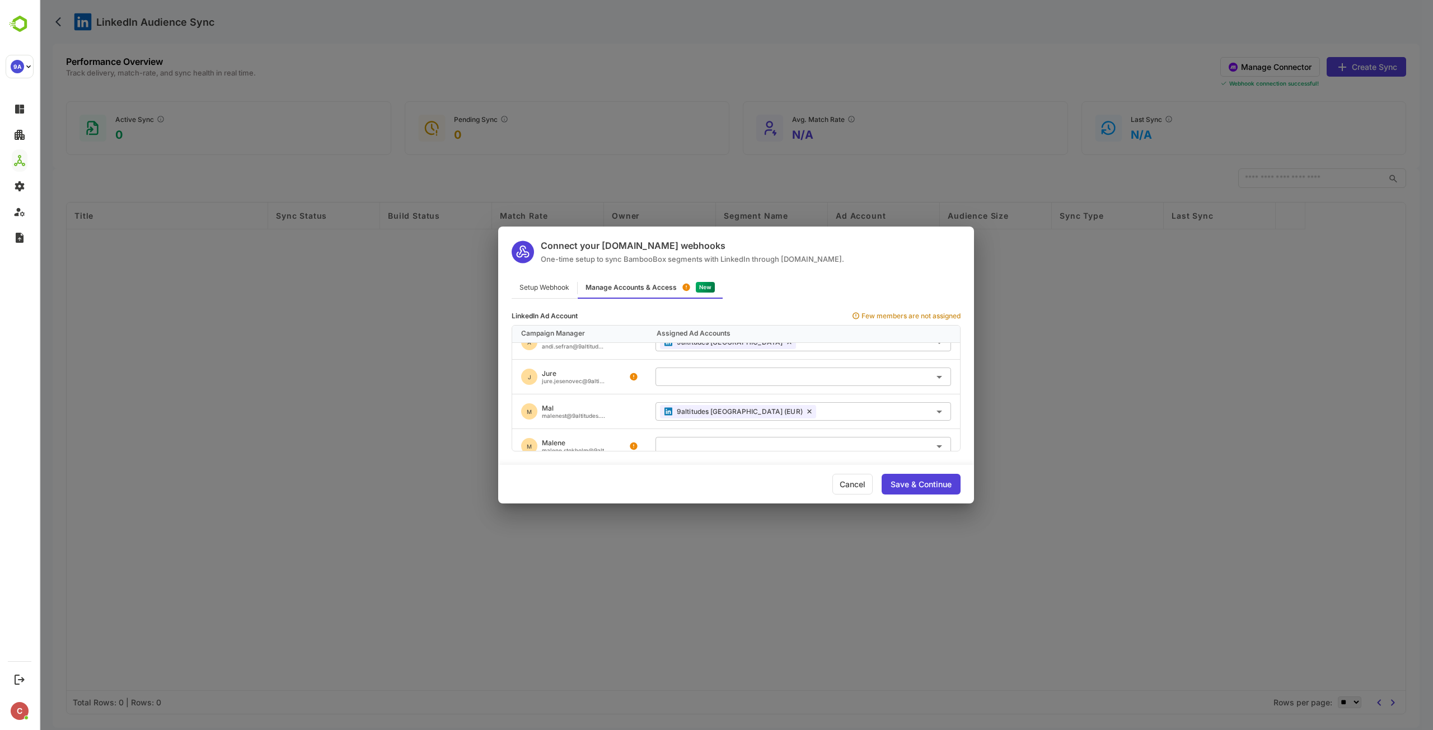
scroll to position [558, 0]
click at [853, 480] on div "Cancel" at bounding box center [852, 484] width 40 height 21
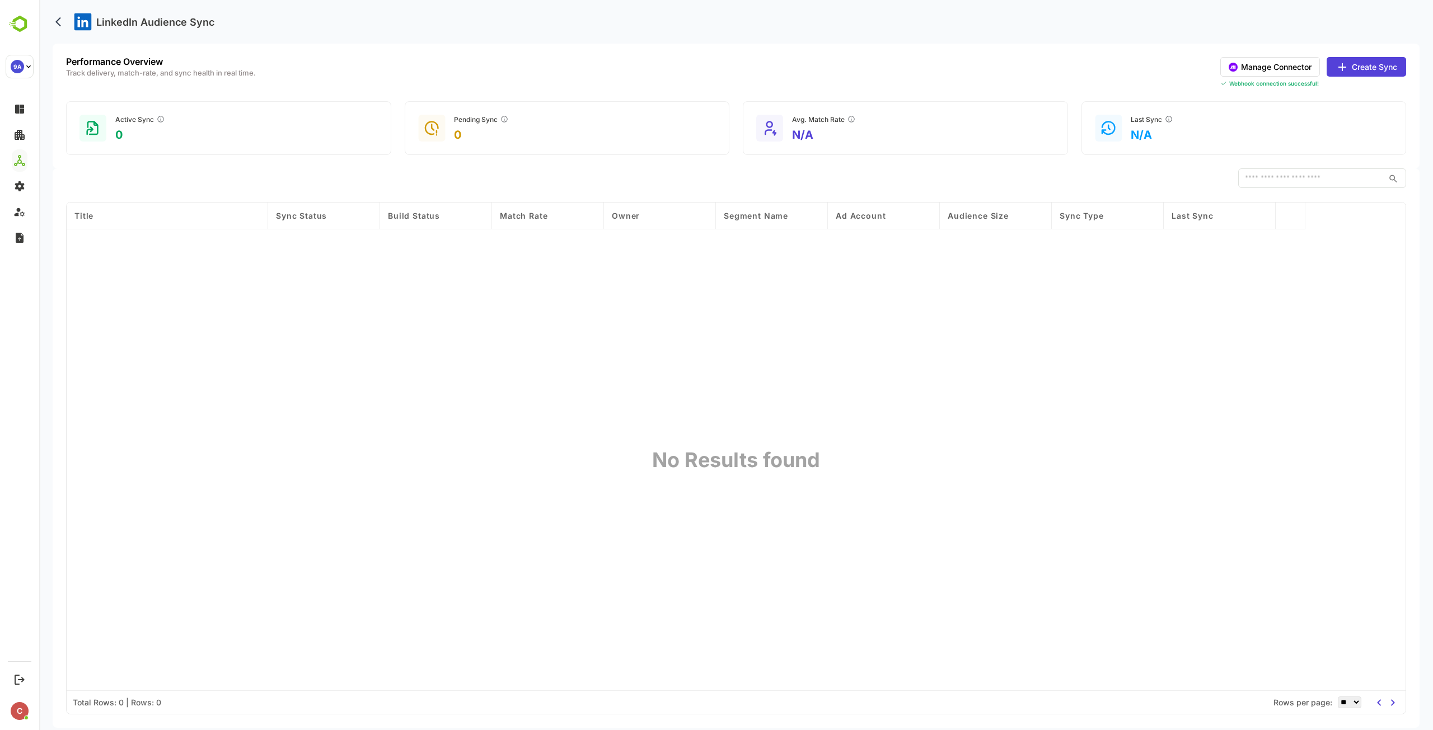
click at [511, 377] on div "Title Sync Status Build Status Match Rate Owner Segment Name Ad Account Audienc…" at bounding box center [736, 447] width 1339 height 488
